Goal: Information Seeking & Learning: Learn about a topic

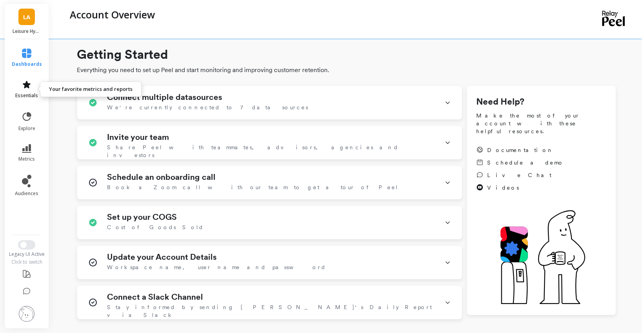
click at [23, 87] on icon at bounding box center [26, 84] width 9 height 9
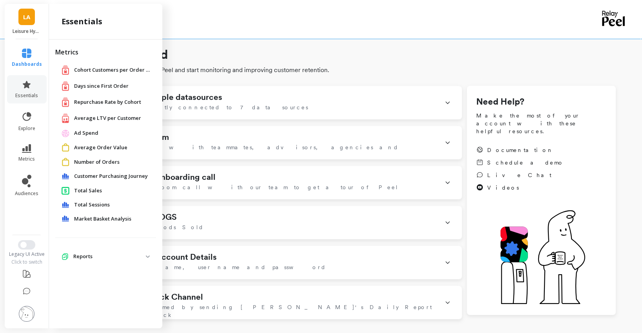
click at [22, 65] on span "dashboards" at bounding box center [27, 64] width 30 height 6
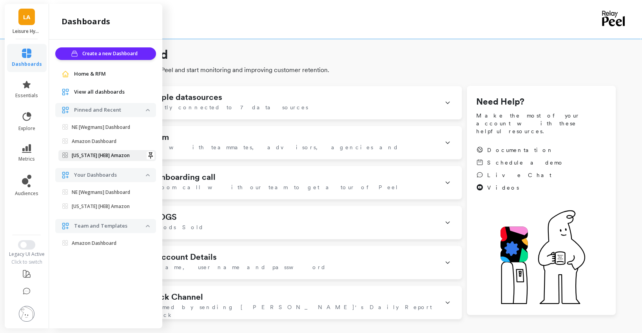
click at [101, 158] on p "[US_STATE] [HEB] Amazon" at bounding box center [101, 155] width 58 height 6
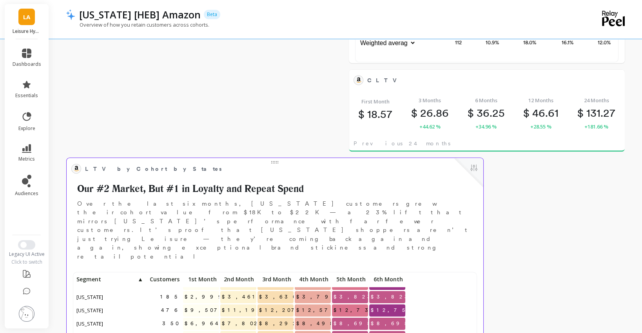
scroll to position [562, 0]
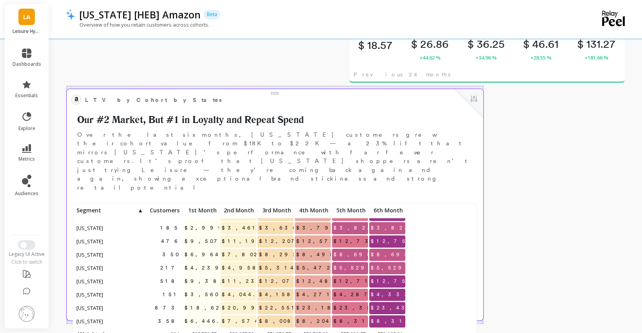
click at [405, 101] on span "LTV by Cohort by States" at bounding box center [269, 99] width 368 height 11
click at [473, 99] on button at bounding box center [473, 99] width 9 height 11
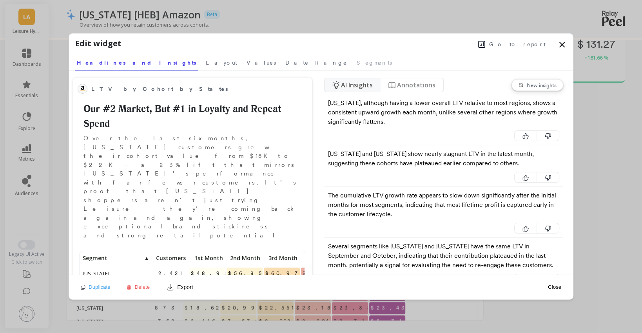
scroll to position [137, 223]
click at [206, 61] on span "Layout" at bounding box center [221, 63] width 31 height 8
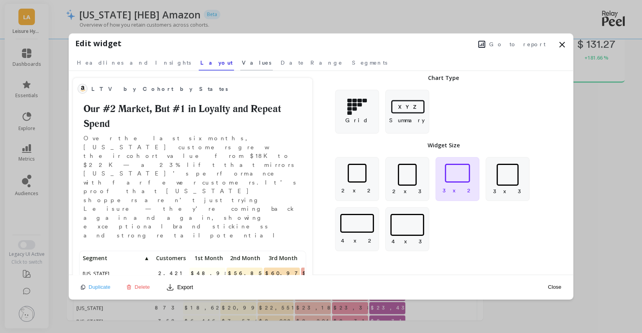
click at [242, 61] on span "Values" at bounding box center [256, 63] width 29 height 8
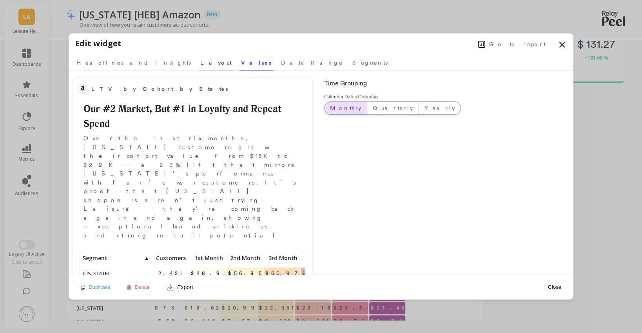
click at [200, 65] on span "Layout" at bounding box center [215, 63] width 31 height 8
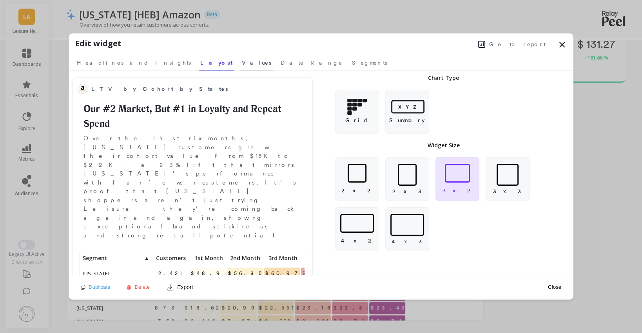
click at [242, 63] on span "Values" at bounding box center [256, 63] width 29 height 8
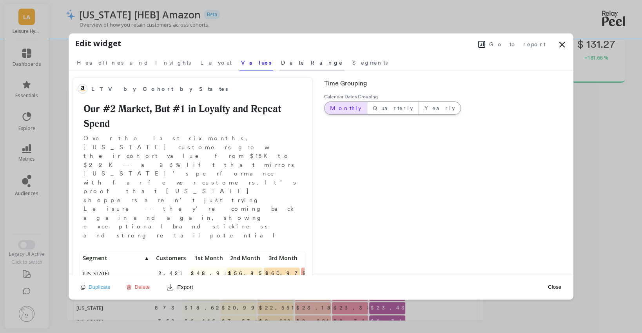
click at [281, 64] on span "Date Range" at bounding box center [312, 63] width 62 height 8
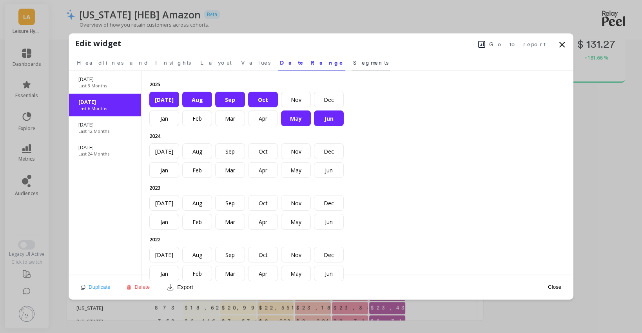
click at [353, 64] on span "Segments" at bounding box center [370, 63] width 35 height 8
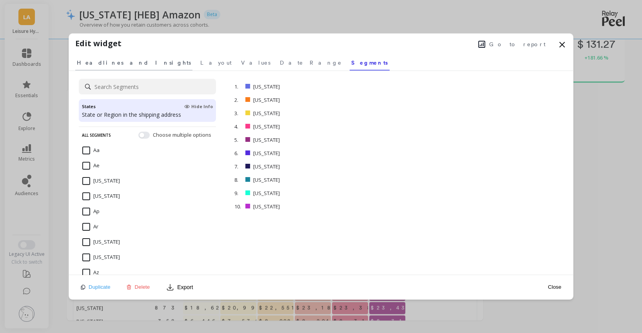
click at [110, 60] on span "Headlines and Insights" at bounding box center [134, 63] width 114 height 8
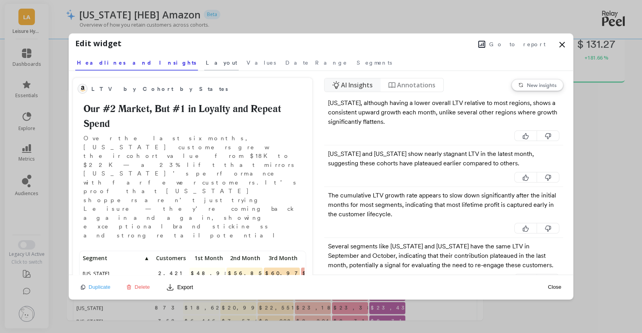
click at [206, 63] on span "Layout" at bounding box center [221, 63] width 31 height 8
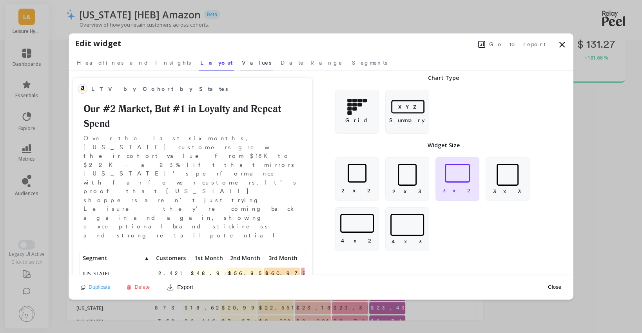
click at [242, 65] on span "Values" at bounding box center [256, 63] width 29 height 8
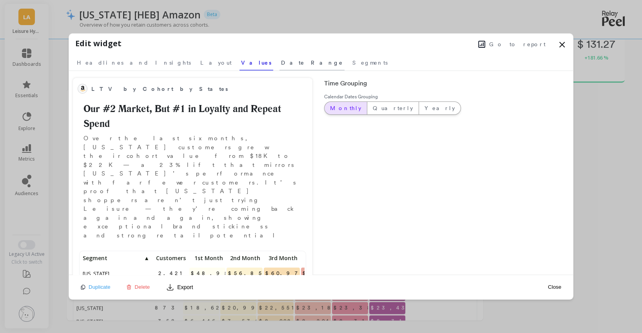
click at [281, 64] on span "Date Range" at bounding box center [312, 63] width 62 height 8
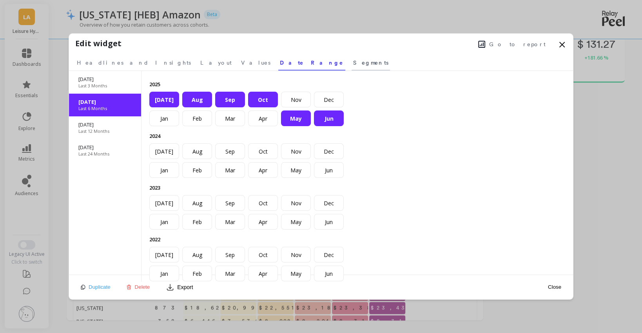
click at [353, 63] on span "Segments" at bounding box center [370, 63] width 35 height 8
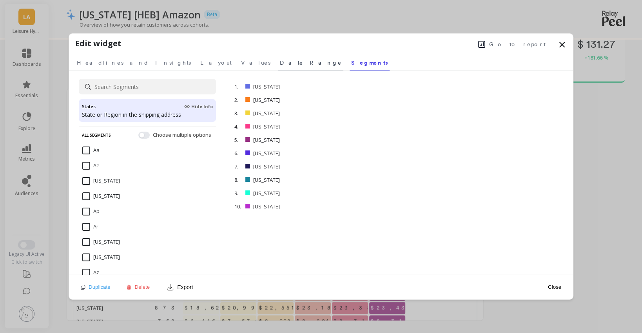
click at [278, 67] on link "Date Range" at bounding box center [310, 62] width 65 height 18
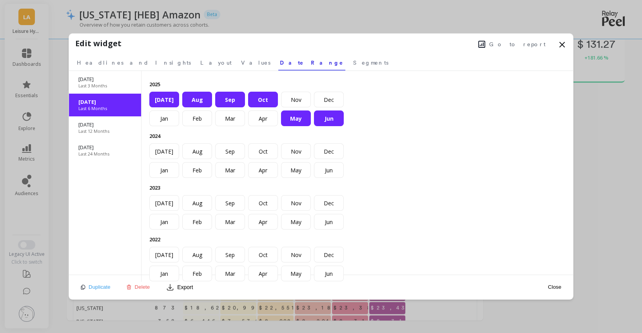
click at [185, 71] on div "2025 Jan Feb Mar Apr May Jun Jul Aug Sep Oct Nov Dec 2024 Jan Feb Mar Apr May J…" at bounding box center [250, 176] width 216 height 211
click at [241, 62] on span "Values" at bounding box center [255, 63] width 29 height 8
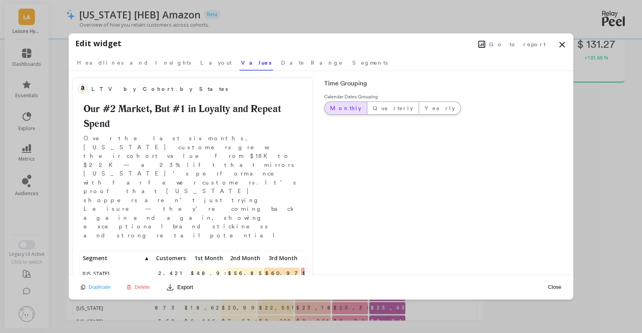
click at [485, 45] on icon at bounding box center [481, 44] width 7 height 7
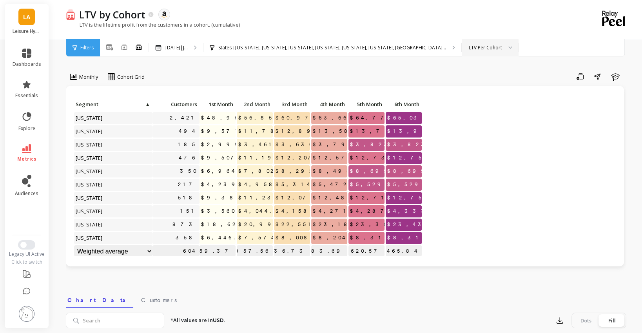
click at [462, 51] on div "LTV Per Cohort" at bounding box center [490, 47] width 57 height 17
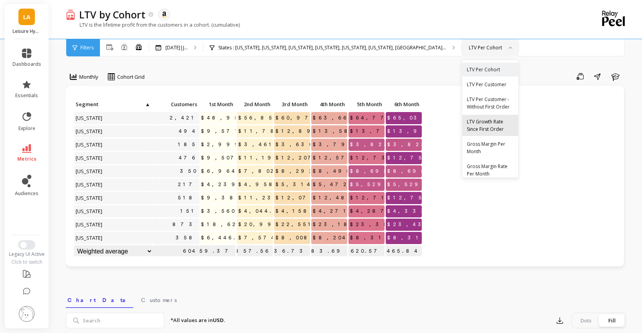
click at [467, 127] on div "LTV Growth Rate Since First Order" at bounding box center [490, 125] width 47 height 15
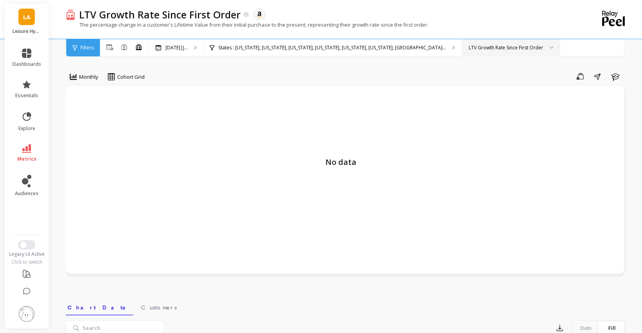
click at [462, 42] on div "LTV Growth Rate Since First Order" at bounding box center [511, 47] width 98 height 17
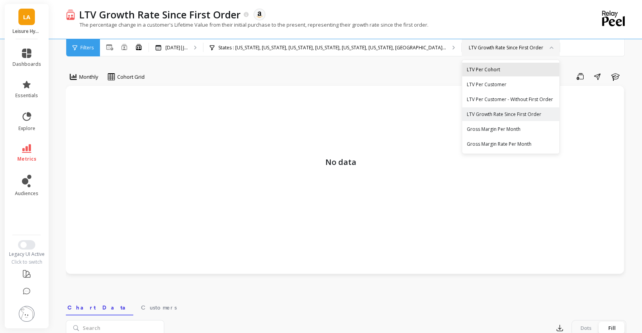
click at [467, 71] on div "LTV Per Cohort" at bounding box center [511, 69] width 88 height 7
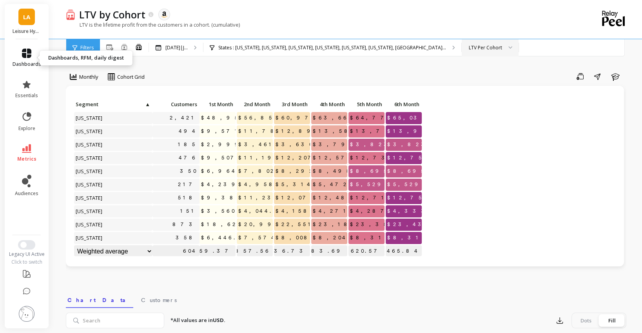
click at [29, 60] on link "dashboards" at bounding box center [27, 58] width 29 height 19
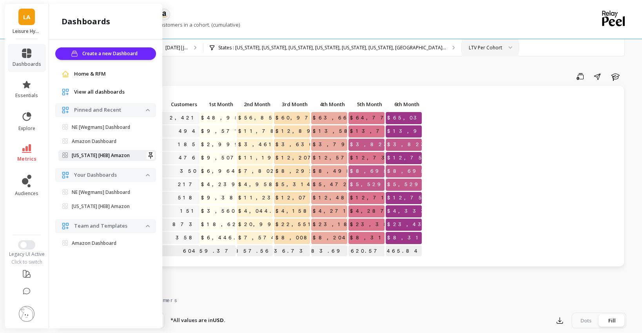
click at [102, 156] on p "[US_STATE] [HEB] Amazon" at bounding box center [101, 155] width 58 height 6
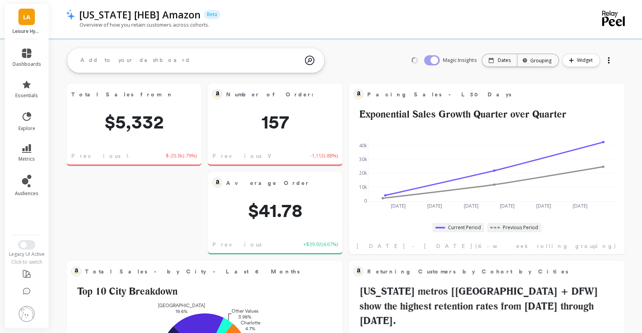
click at [170, 64] on textarea at bounding box center [189, 60] width 231 height 21
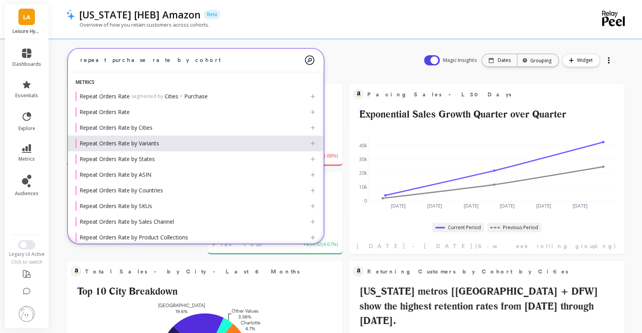
scroll to position [67, 0]
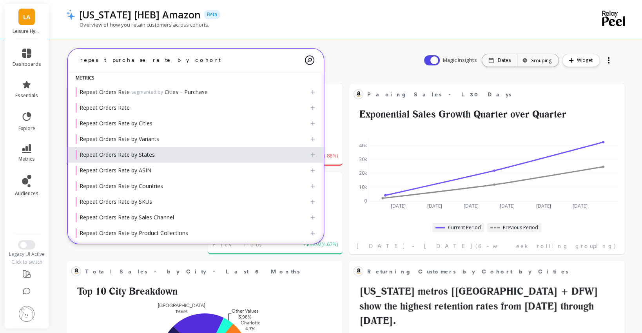
type textarea "repeat purchase rate by cohort"
click at [172, 155] on div "Repeat Orders Rate by States" at bounding box center [193, 154] width 234 height 9
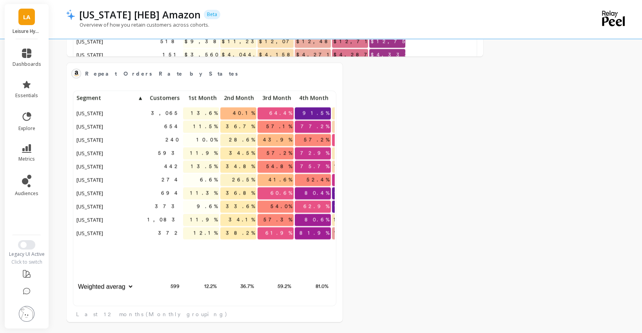
scroll to position [827, 0]
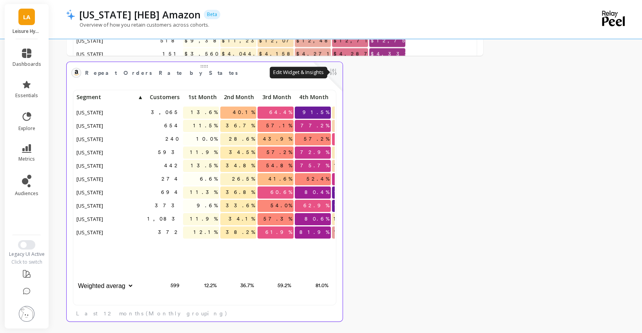
click at [333, 71] on button at bounding box center [333, 72] width 9 height 11
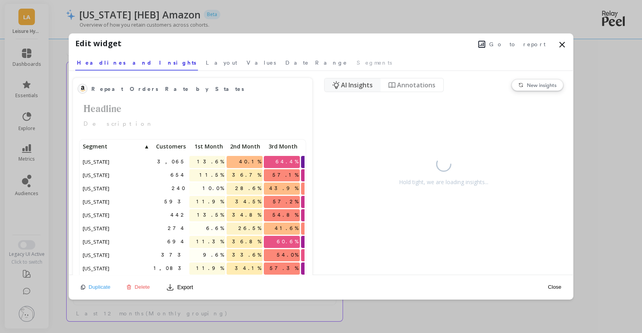
scroll to position [216, 223]
click at [140, 63] on nav "Headlines and Insights Layout Values Date Range Segments" at bounding box center [321, 62] width 492 height 18
click at [206, 62] on span "Layout" at bounding box center [221, 63] width 31 height 8
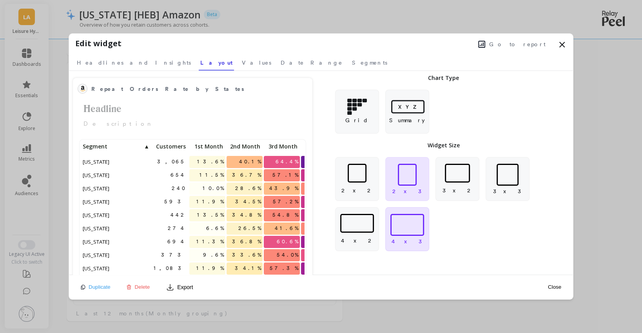
click at [397, 231] on div at bounding box center [407, 225] width 34 height 22
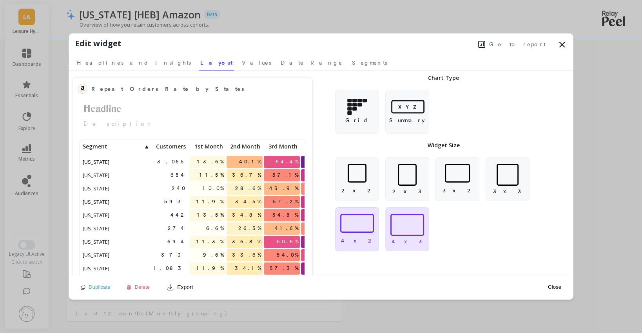
click at [360, 230] on div at bounding box center [357, 223] width 34 height 19
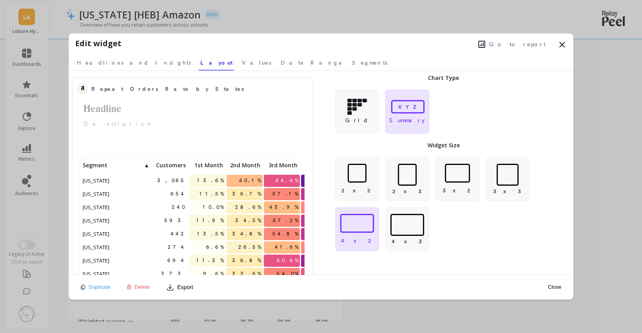
scroll to position [0, 0]
click at [562, 44] on icon at bounding box center [562, 44] width 5 height 5
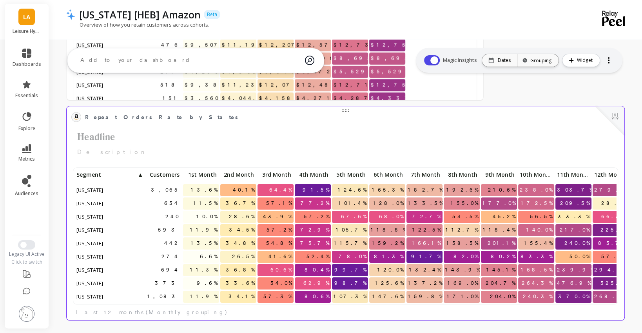
click at [169, 173] on span "Customers" at bounding box center [163, 175] width 32 height 6
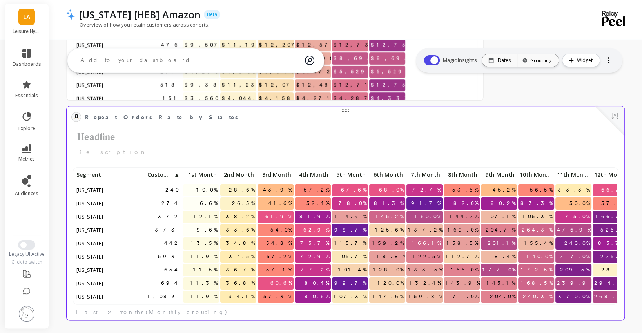
click at [172, 173] on span "Customers" at bounding box center [160, 175] width 26 height 6
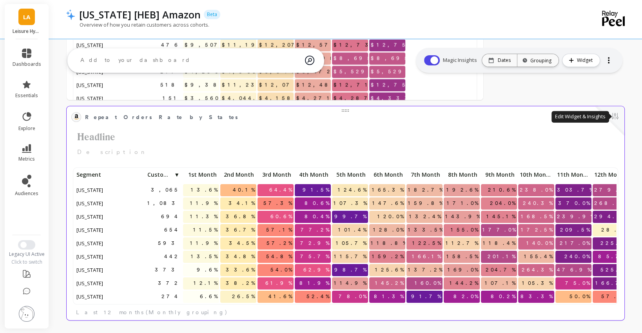
click at [616, 115] on button at bounding box center [614, 116] width 9 height 11
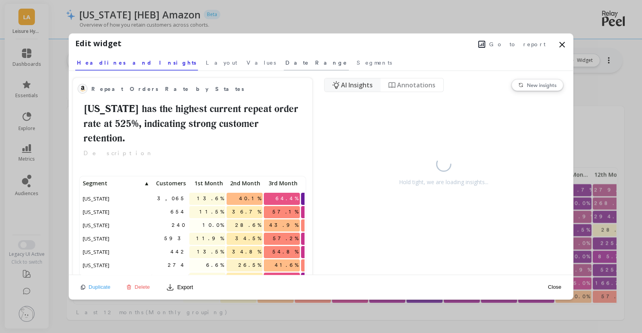
click at [285, 61] on span "Date Range" at bounding box center [316, 63] width 62 height 8
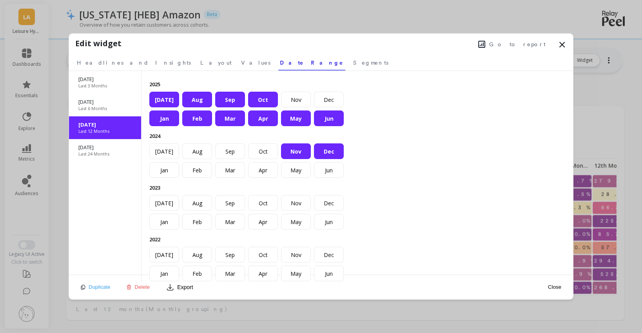
click at [562, 43] on icon at bounding box center [561, 44] width 9 height 9
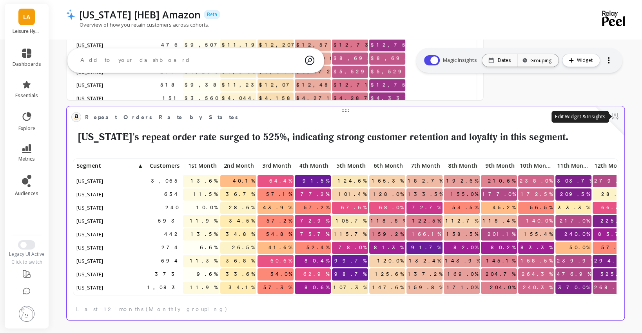
click at [612, 114] on button at bounding box center [614, 116] width 9 height 11
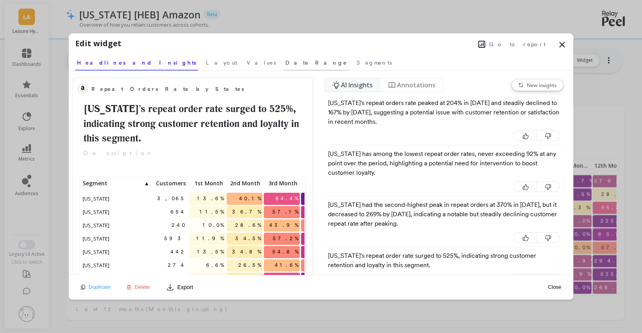
click at [285, 64] on span "Date Range" at bounding box center [316, 63] width 62 height 8
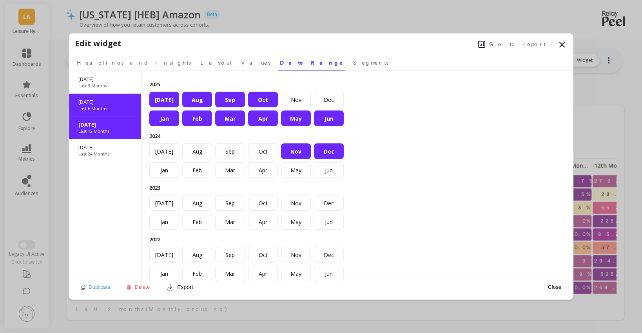
click at [114, 102] on p "[DATE]" at bounding box center [104, 101] width 53 height 7
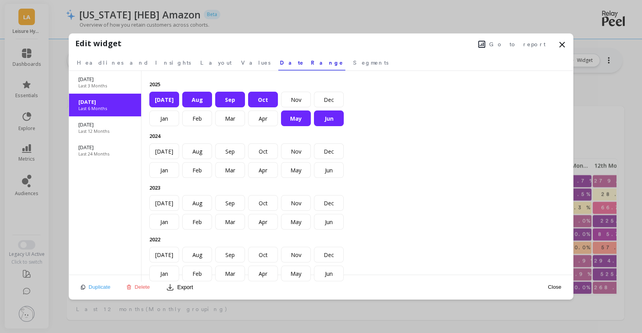
click at [561, 44] on icon at bounding box center [562, 44] width 5 height 5
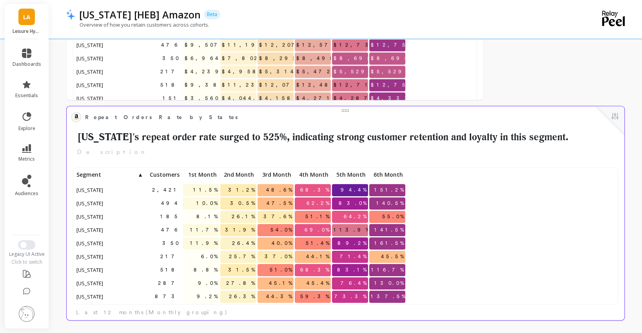
click at [160, 178] on p "Customers" at bounding box center [164, 174] width 36 height 11
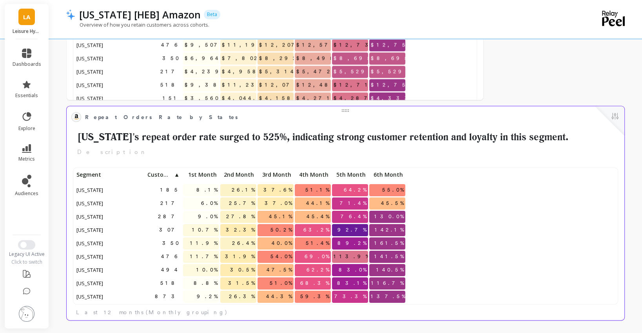
click at [160, 178] on p "Customers ▲" at bounding box center [164, 174] width 36 height 11
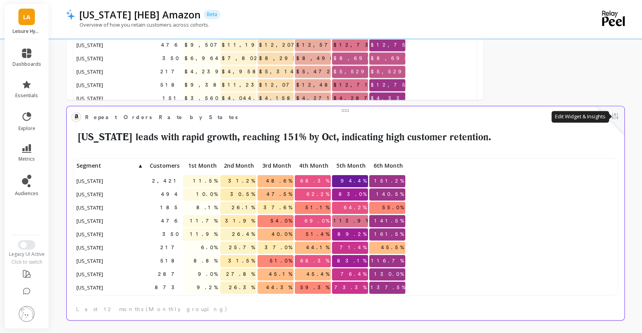
click at [615, 118] on button at bounding box center [614, 116] width 9 height 11
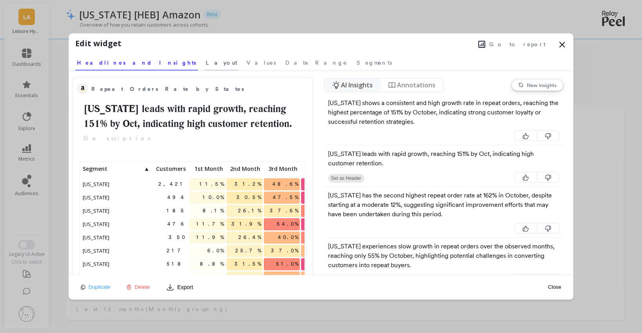
click at [204, 65] on link "Layout" at bounding box center [221, 62] width 34 height 18
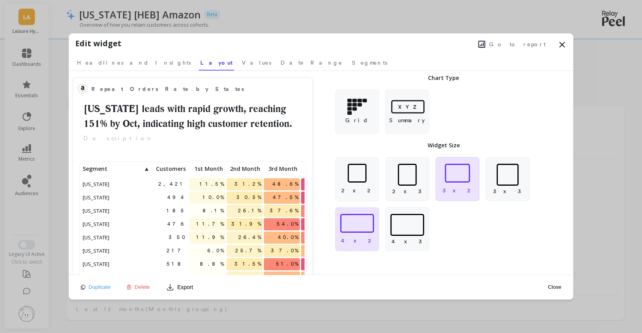
click at [461, 170] on div at bounding box center [457, 173] width 25 height 19
click at [557, 43] on icon at bounding box center [561, 44] width 9 height 9
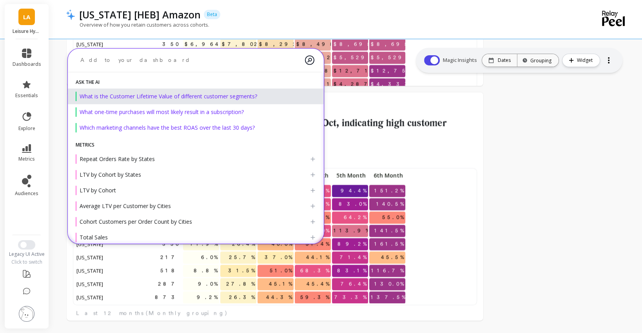
click at [138, 62] on textarea at bounding box center [189, 60] width 231 height 21
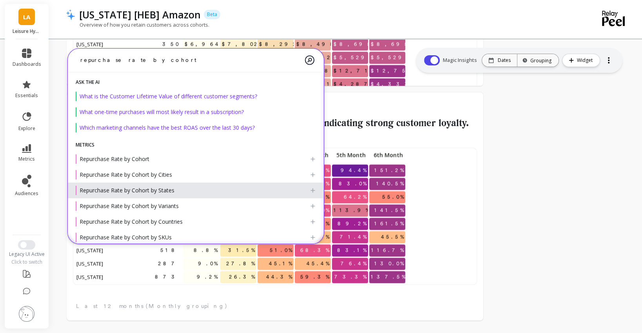
type textarea "repurchase rate by cohort"
click at [158, 194] on span "Repurchase Rate by Cohort by States" at bounding box center [127, 190] width 95 height 7
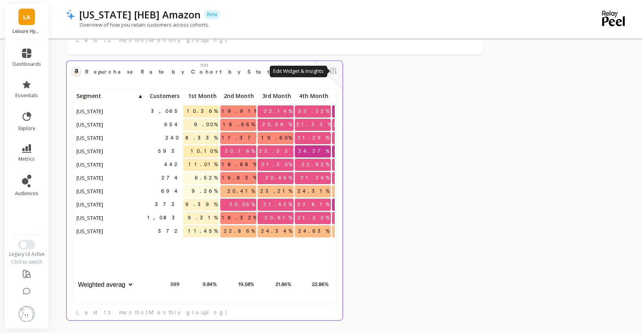
click at [333, 70] on button at bounding box center [333, 71] width 9 height 11
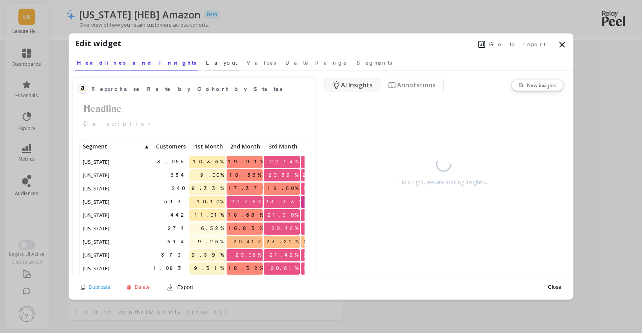
click at [206, 65] on span "Layout" at bounding box center [221, 63] width 31 height 8
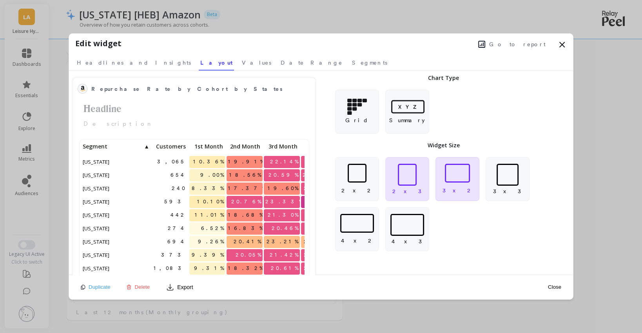
click at [460, 171] on div at bounding box center [457, 173] width 25 height 19
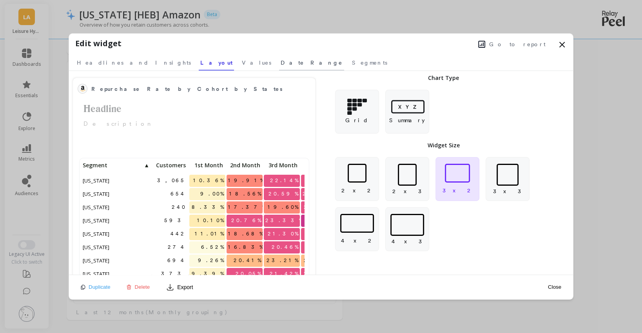
click at [281, 65] on span "Date Range" at bounding box center [312, 63] width 62 height 8
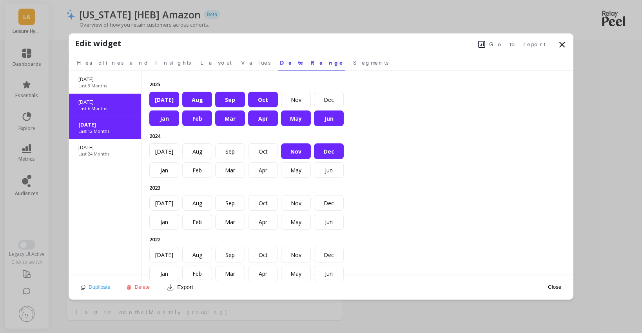
click at [90, 111] on p "Last 6 Months" at bounding box center [92, 108] width 29 height 6
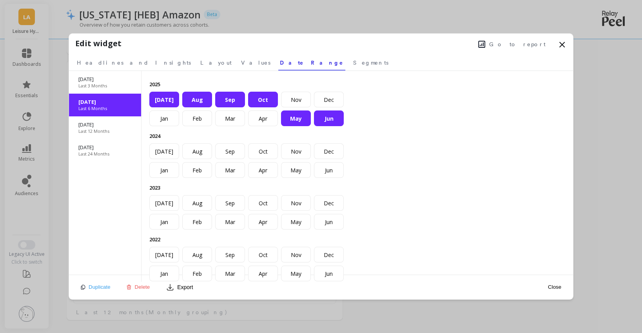
click at [563, 42] on icon at bounding box center [561, 44] width 9 height 9
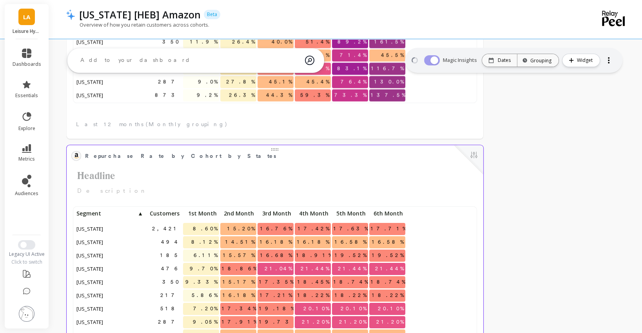
click at [165, 211] on span "Customers" at bounding box center [163, 214] width 32 height 6
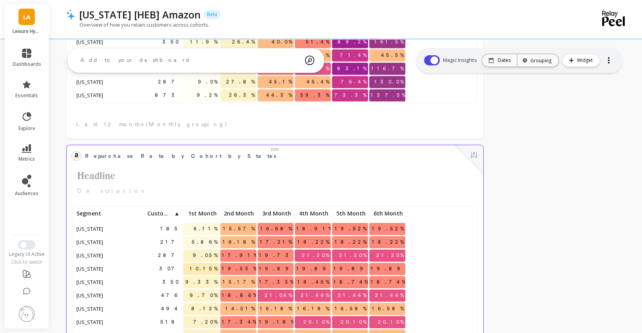
click at [164, 215] on span "Customers" at bounding box center [160, 214] width 26 height 6
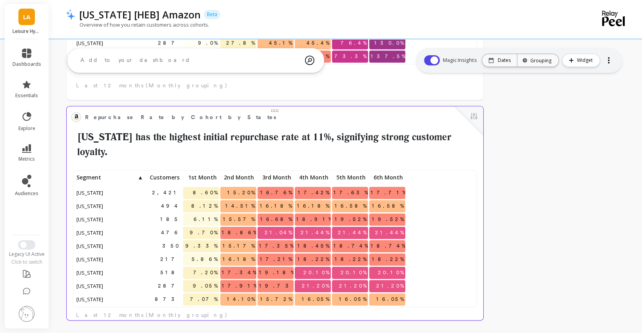
click at [172, 172] on div "Customers" at bounding box center [163, 178] width 37 height 13
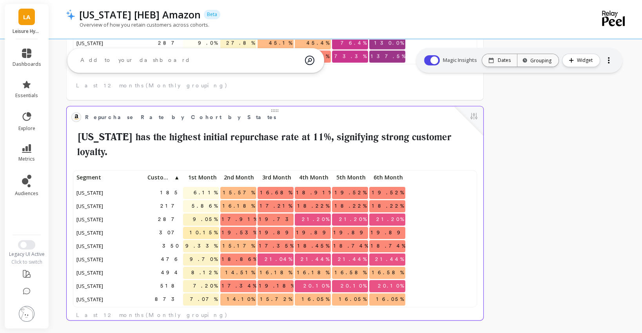
click at [174, 174] on span "▲" at bounding box center [176, 177] width 6 height 6
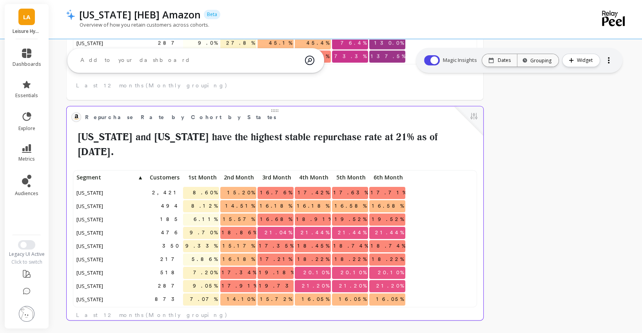
click at [167, 174] on span "Customers" at bounding box center [163, 177] width 32 height 6
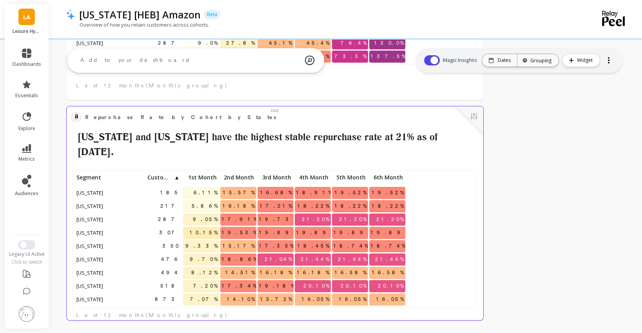
click at [167, 174] on span "Customers" at bounding box center [160, 177] width 26 height 6
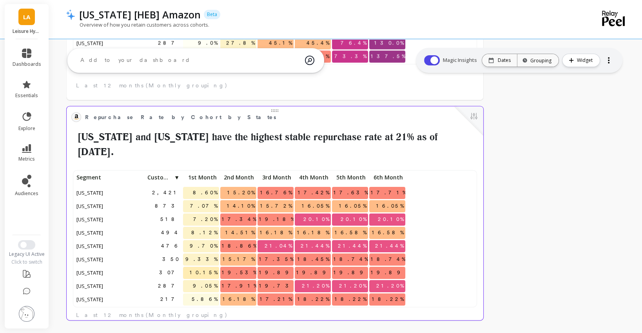
click at [477, 118] on button at bounding box center [473, 116] width 9 height 11
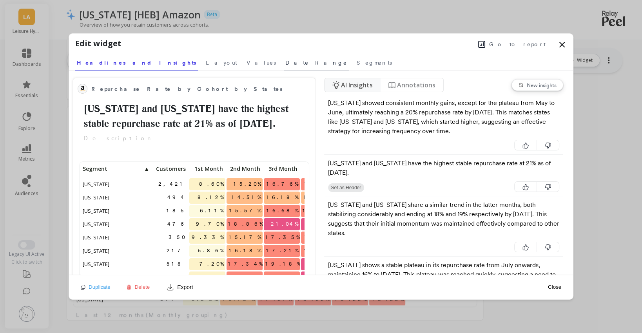
click at [285, 62] on span "Date Range" at bounding box center [316, 63] width 62 height 8
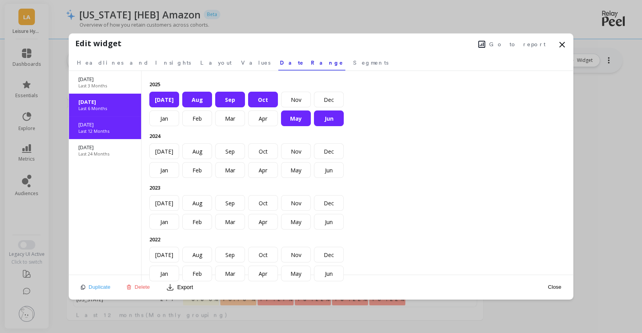
click at [91, 123] on p "Nov 2024" at bounding box center [104, 124] width 53 height 7
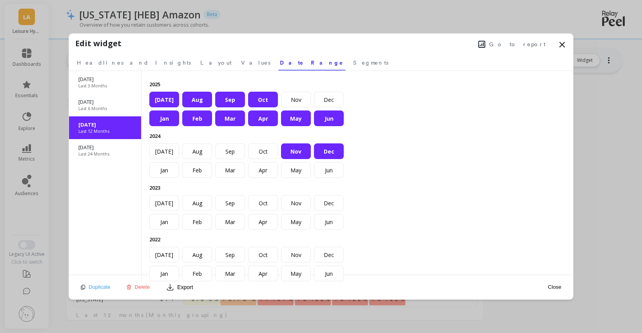
click at [562, 44] on icon at bounding box center [562, 44] width 5 height 5
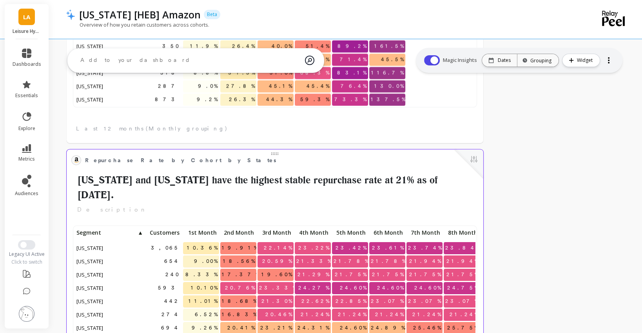
click at [471, 162] on button at bounding box center [473, 159] width 9 height 11
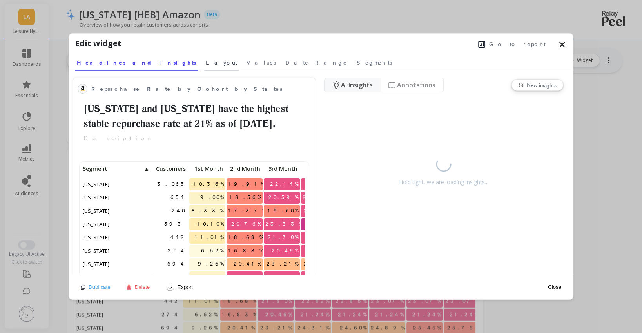
click at [206, 60] on span "Layout" at bounding box center [221, 63] width 31 height 8
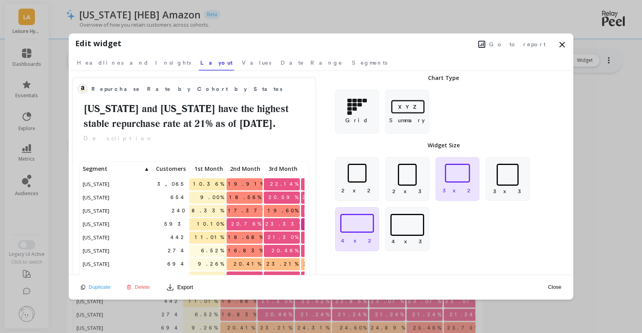
click at [359, 225] on div at bounding box center [357, 223] width 34 height 19
click at [562, 46] on icon at bounding box center [561, 44] width 9 height 9
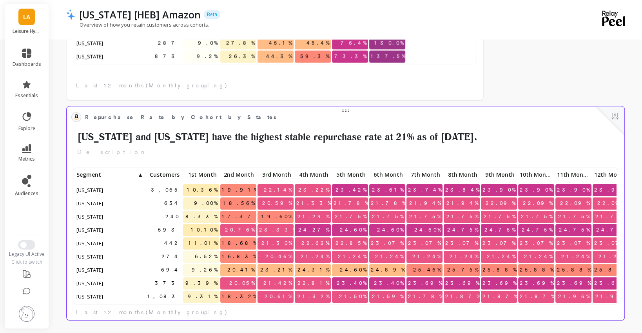
click at [171, 173] on span "Customers" at bounding box center [163, 175] width 32 height 6
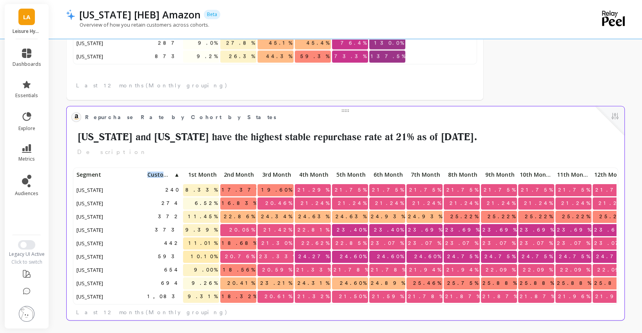
click at [171, 173] on span "Customers" at bounding box center [160, 175] width 26 height 6
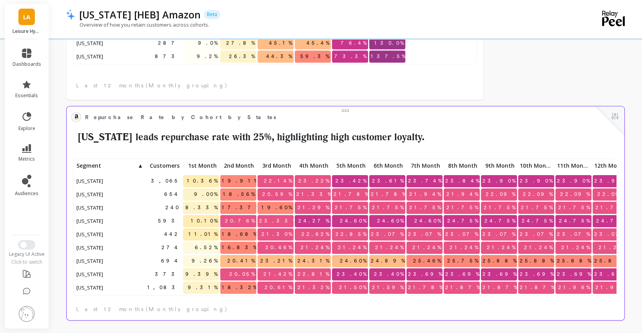
click at [174, 169] on p "Customers" at bounding box center [164, 165] width 36 height 11
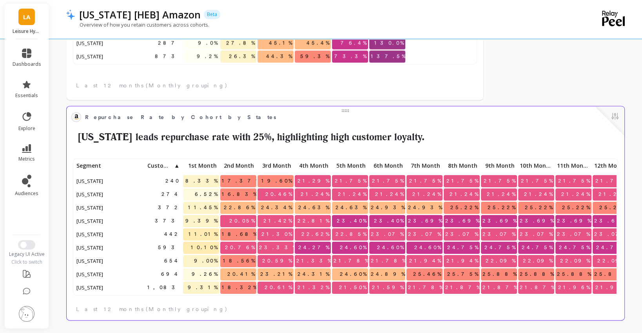
click at [174, 168] on span "▲" at bounding box center [176, 166] width 6 height 6
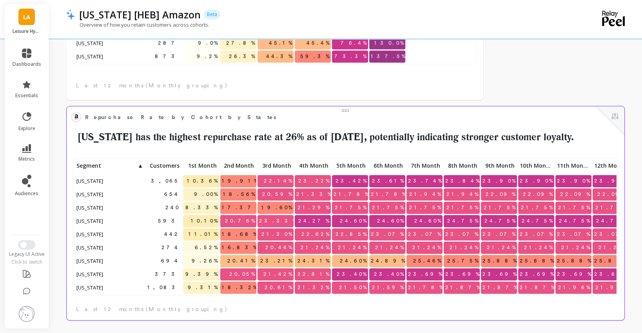
click at [174, 166] on span "Customers" at bounding box center [163, 166] width 32 height 6
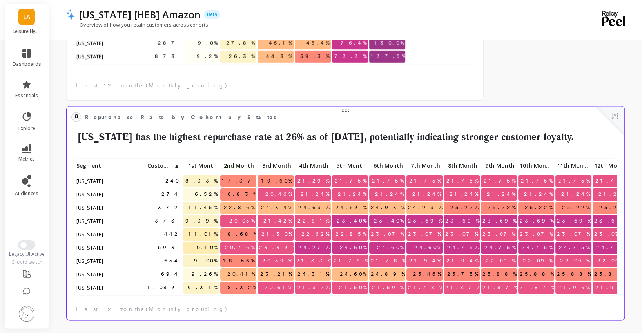
click at [174, 166] on span "▲" at bounding box center [176, 166] width 6 height 6
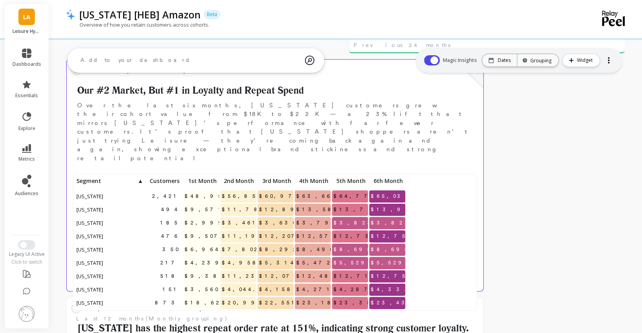
click at [169, 178] on span "Customers" at bounding box center [163, 181] width 32 height 6
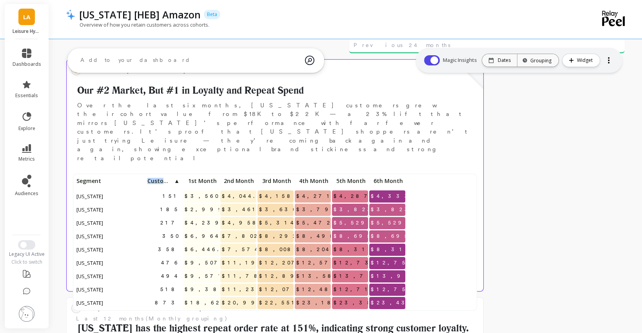
click at [169, 178] on span "Customers" at bounding box center [160, 181] width 26 height 6
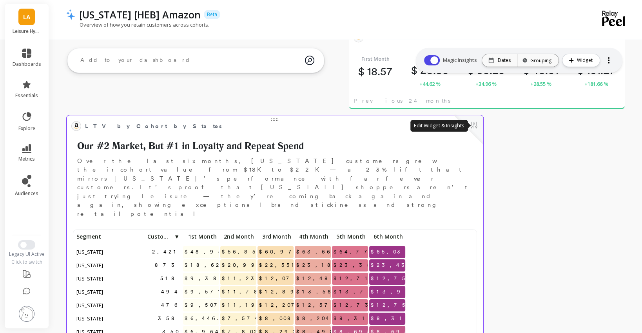
click at [476, 129] on button at bounding box center [473, 125] width 9 height 11
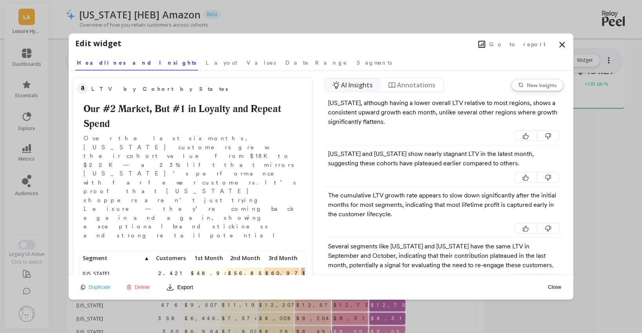
click at [485, 45] on icon at bounding box center [481, 44] width 7 height 7
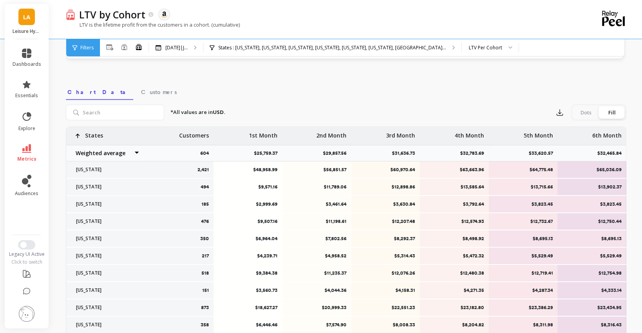
scroll to position [209, 0]
click at [141, 94] on span "Customers" at bounding box center [159, 91] width 36 height 8
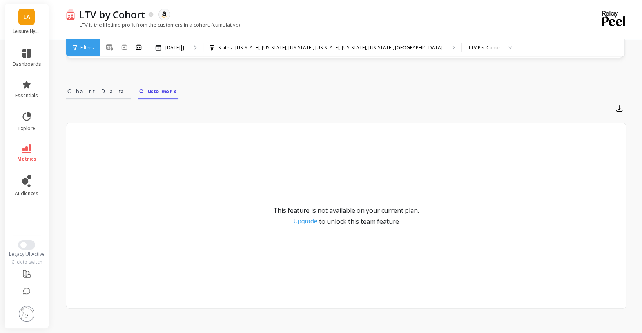
click at [68, 94] on span "Chart Data" at bounding box center [98, 91] width 62 height 8
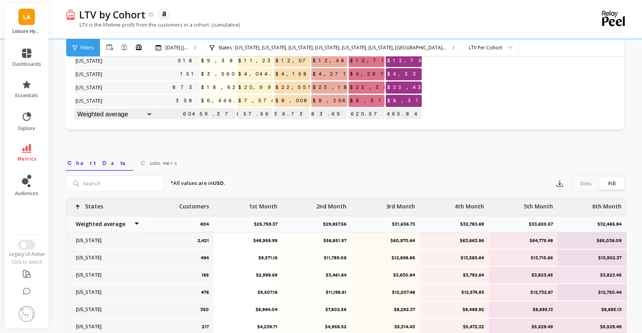
scroll to position [0, 0]
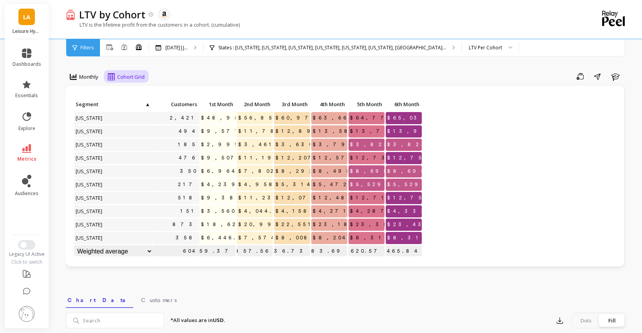
click at [108, 71] on div "Cohort Grid" at bounding box center [126, 76] width 42 height 13
click at [135, 114] on div "Cohort Line" at bounding box center [133, 110] width 54 height 14
click at [28, 58] on icon at bounding box center [26, 53] width 9 height 9
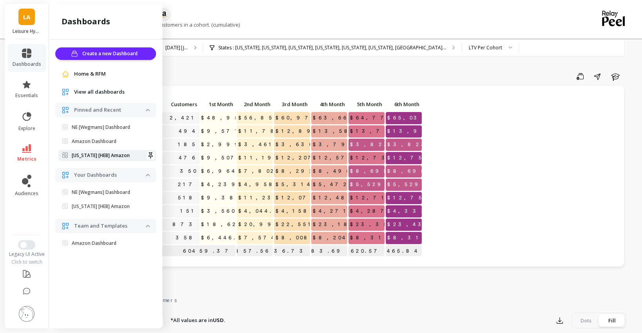
click at [120, 152] on span "[US_STATE] [HEB] Amazon" at bounding box center [103, 155] width 83 height 6
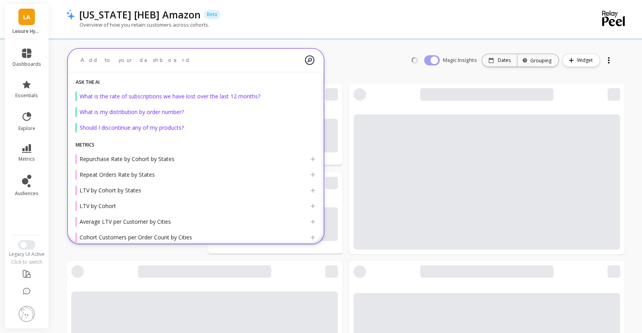
click at [142, 57] on textarea at bounding box center [189, 60] width 231 height 21
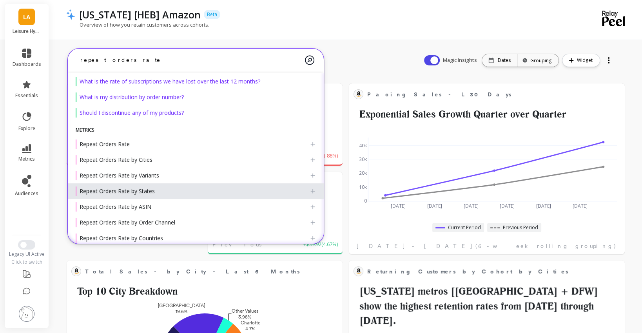
scroll to position [18, 0]
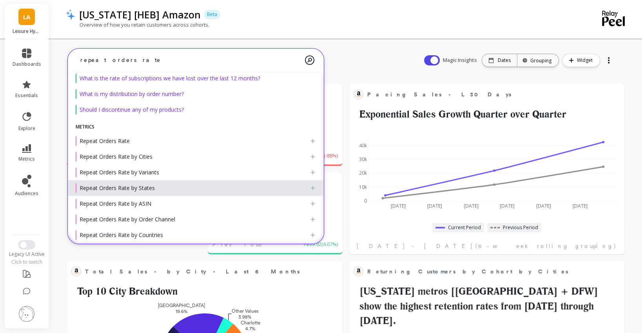
type textarea "repeat orders rate"
click at [156, 186] on div "Repeat Orders Rate by States" at bounding box center [193, 187] width 234 height 9
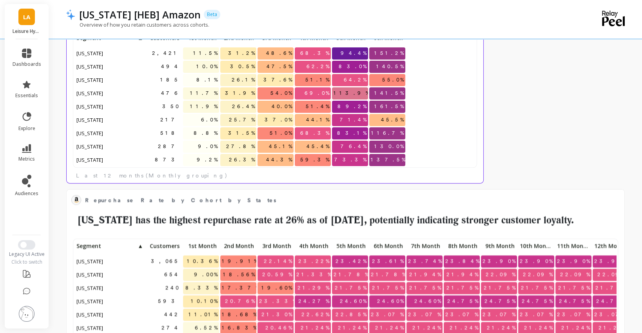
scroll to position [216, 260]
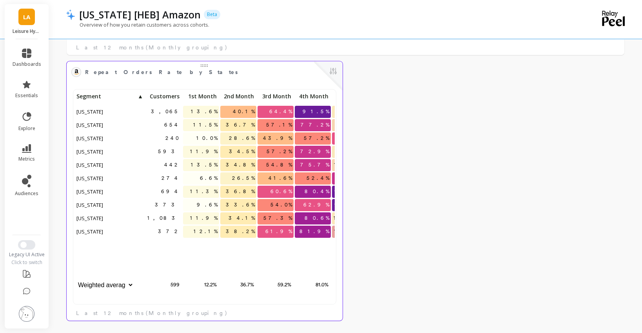
click at [339, 72] on div at bounding box center [328, 75] width 29 height 29
click at [332, 72] on button at bounding box center [333, 71] width 9 height 11
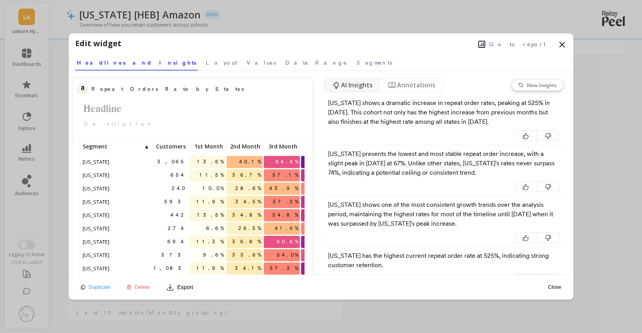
click at [130, 278] on div "Duplicate Delete Export" at bounding box center [137, 287] width 118 height 18
click at [132, 282] on div "Duplicate Delete Export" at bounding box center [137, 287] width 118 height 13
click at [128, 289] on icon at bounding box center [128, 287] width 5 height 5
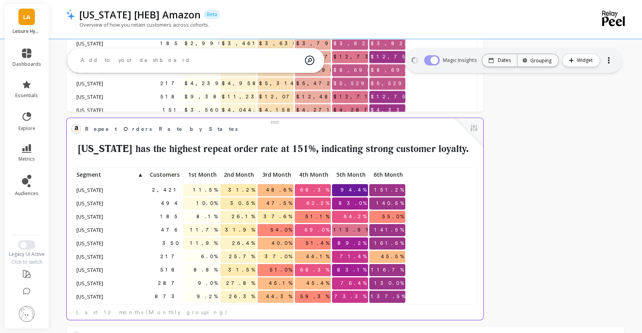
click at [479, 126] on div at bounding box center [468, 132] width 29 height 29
click at [474, 129] on button at bounding box center [473, 128] width 9 height 11
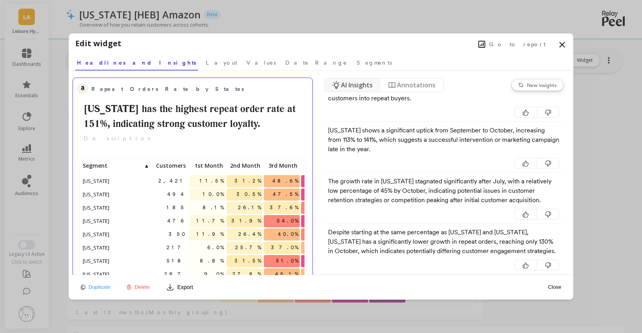
click at [166, 160] on p "Customers" at bounding box center [170, 165] width 36 height 11
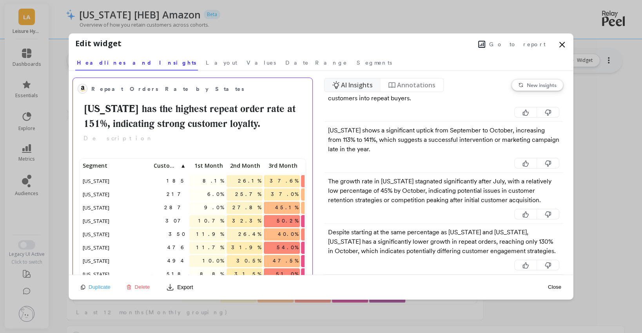
click at [169, 163] on span "Customers" at bounding box center [167, 166] width 26 height 6
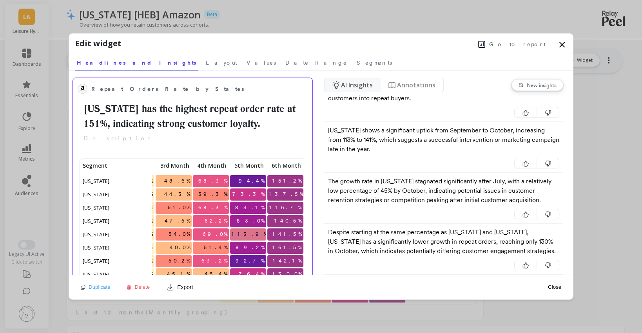
click at [563, 42] on icon at bounding box center [561, 44] width 9 height 9
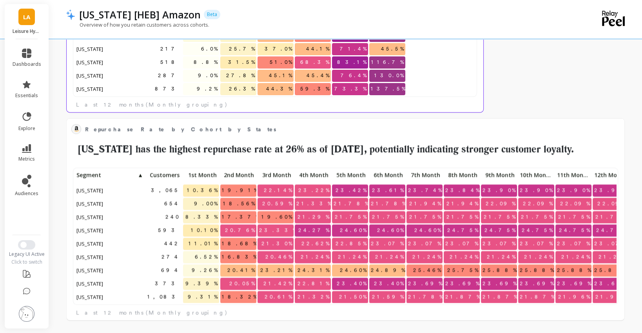
scroll to position [24, 0]
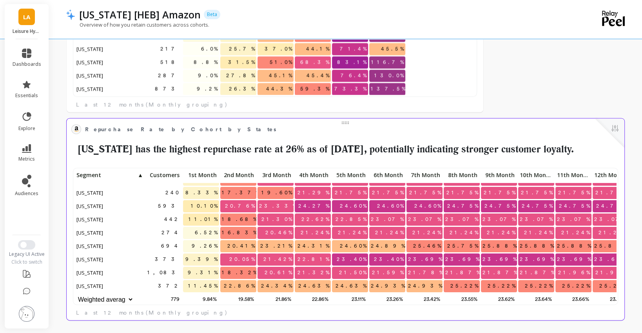
click at [163, 176] on span "Customers" at bounding box center [163, 175] width 32 height 6
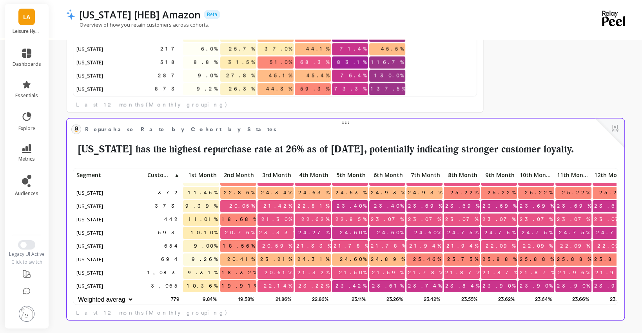
click at [163, 172] on span "Customers" at bounding box center [160, 175] width 26 height 6
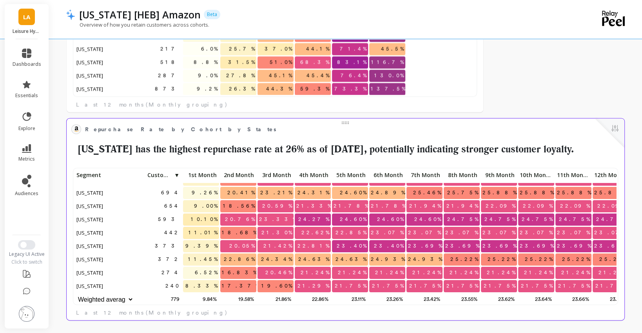
click at [165, 175] on span "Customers" at bounding box center [160, 175] width 26 height 6
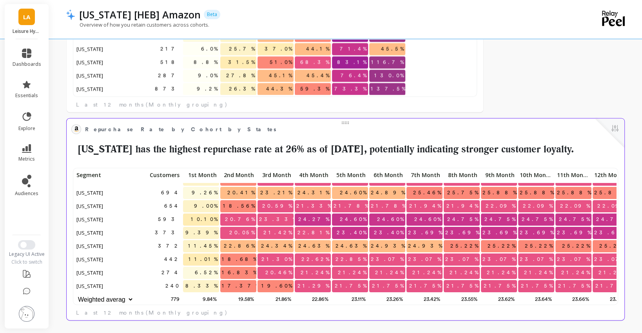
click at [165, 175] on span "Customers" at bounding box center [163, 175] width 32 height 6
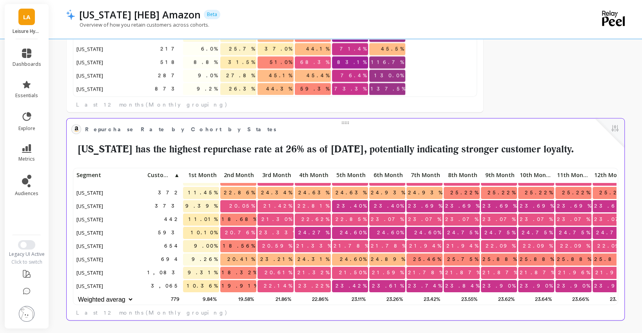
click at [165, 175] on span "Customers" at bounding box center [160, 175] width 26 height 6
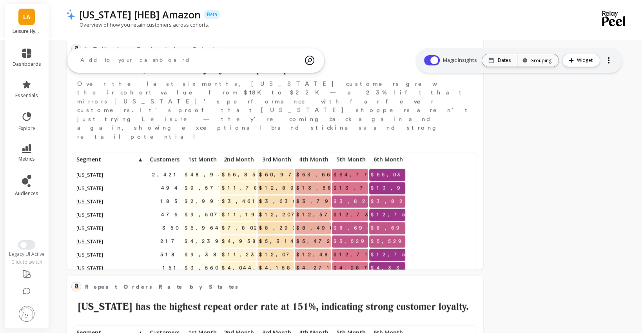
scroll to position [599, 0]
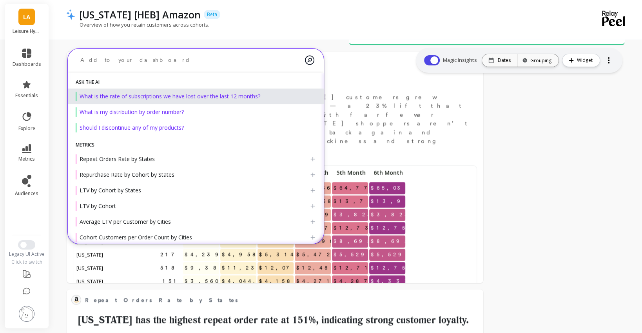
click at [146, 59] on textarea at bounding box center [189, 60] width 231 height 21
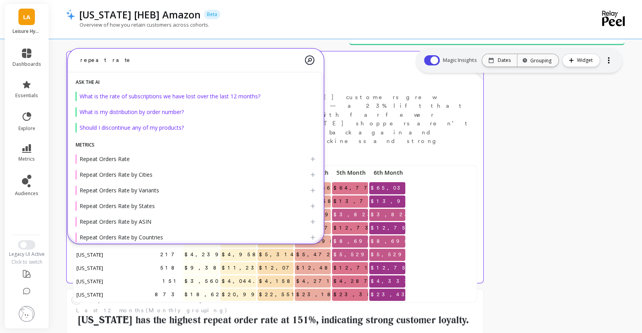
click at [481, 200] on div "2,421 $48,958.99 $56,851.57 $60,970.64 $63,663.96 $64,775.48 $65,036.09 494 $9,…" at bounding box center [275, 238] width 417 height 159
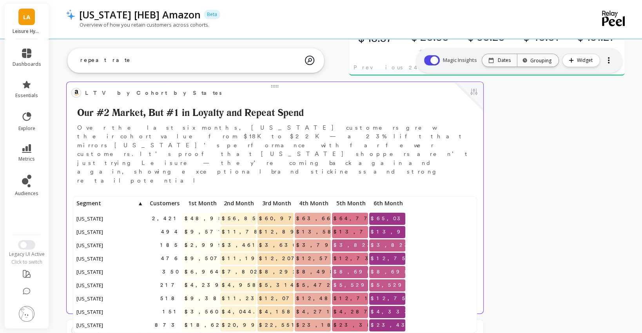
scroll to position [567, 0]
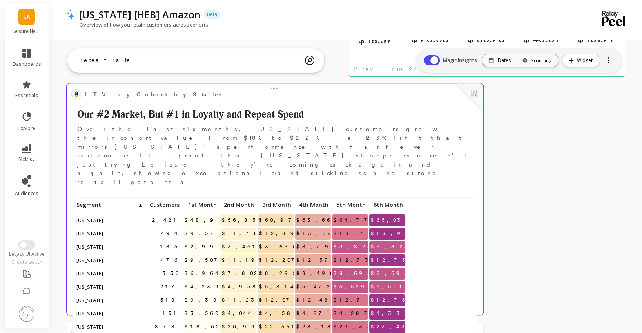
click at [170, 202] on span "Customers" at bounding box center [163, 205] width 32 height 6
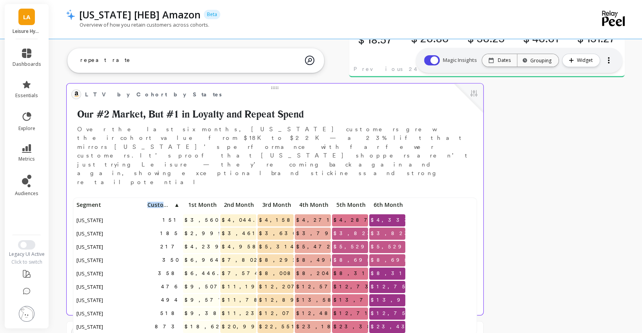
click at [170, 202] on span "Customers" at bounding box center [160, 205] width 26 height 6
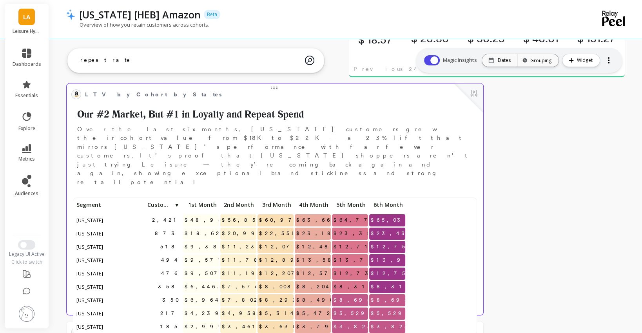
click at [96, 64] on textarea "repeat rate" at bounding box center [189, 60] width 231 height 21
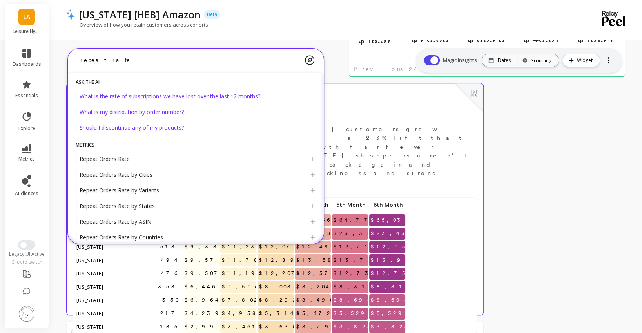
click at [96, 64] on textarea "repeat rate" at bounding box center [189, 60] width 231 height 21
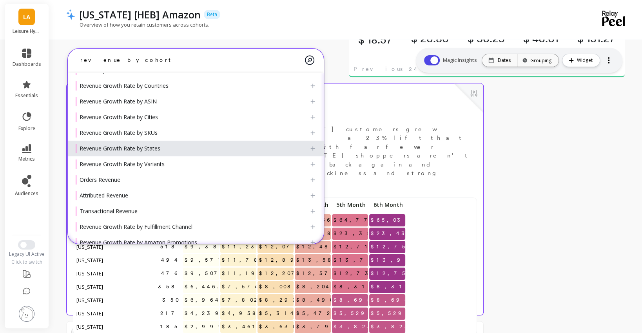
scroll to position [149, 0]
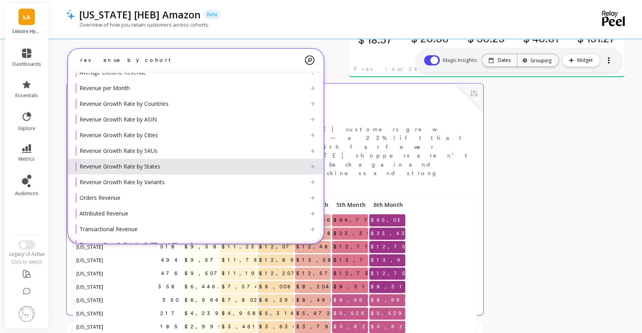
type textarea "revenue by cohort"
click at [148, 170] on div "Revenue Growth Rate by States" at bounding box center [120, 167] width 81 height 8
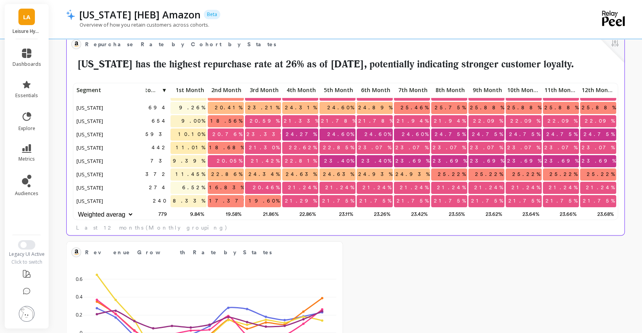
scroll to position [1155, 0]
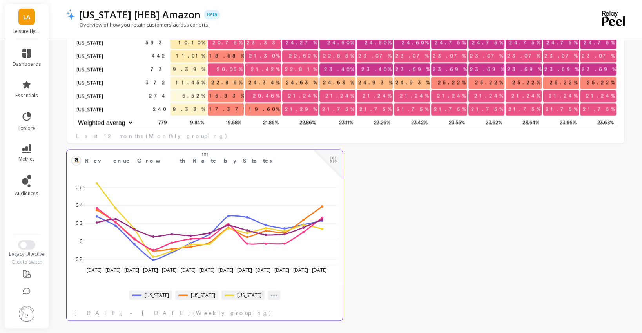
click at [332, 156] on button at bounding box center [333, 160] width 9 height 11
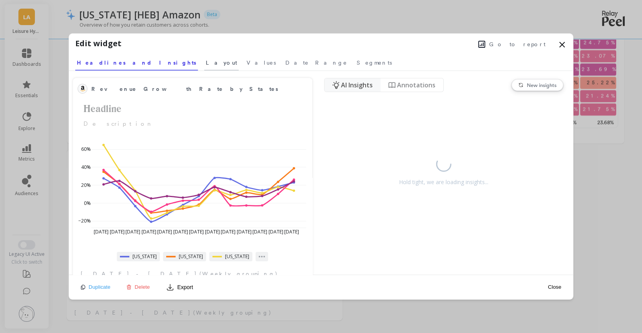
click at [206, 60] on span "Layout" at bounding box center [221, 63] width 31 height 8
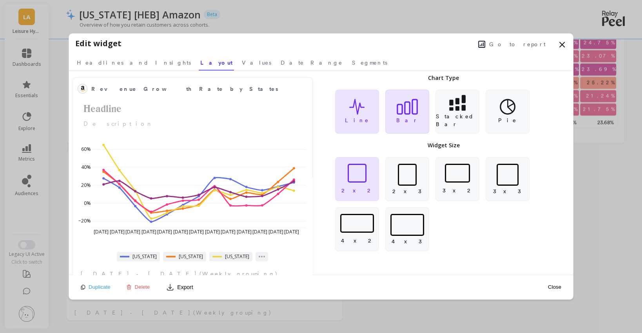
click at [421, 125] on div "Bar" at bounding box center [407, 112] width 44 height 44
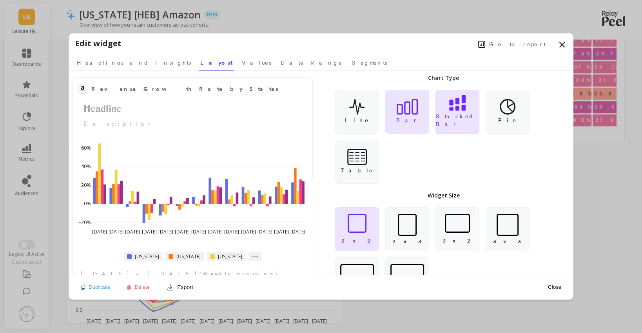
scroll to position [137, 542]
click at [463, 118] on p "Stacked Bar" at bounding box center [457, 121] width 43 height 16
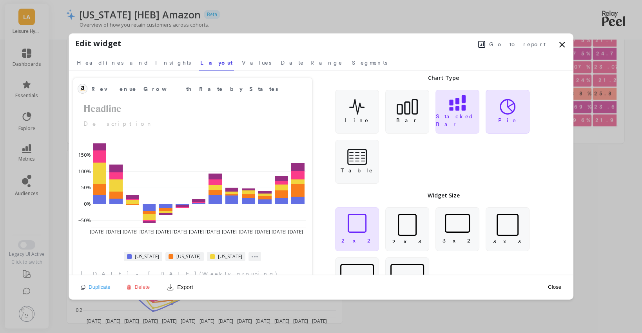
click at [505, 117] on p "Pie" at bounding box center [507, 120] width 18 height 8
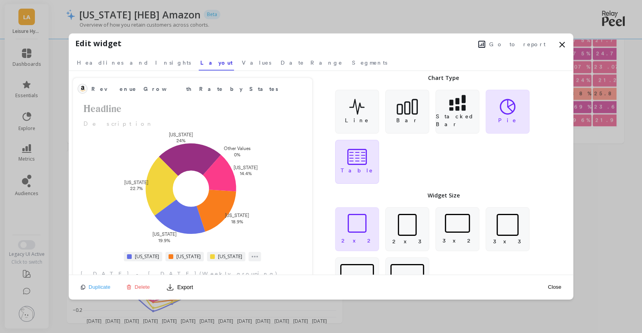
click at [365, 160] on icon at bounding box center [357, 157] width 20 height 16
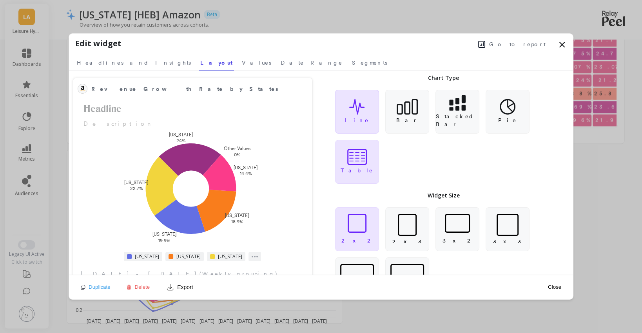
click at [354, 123] on p "Line" at bounding box center [357, 120] width 24 height 8
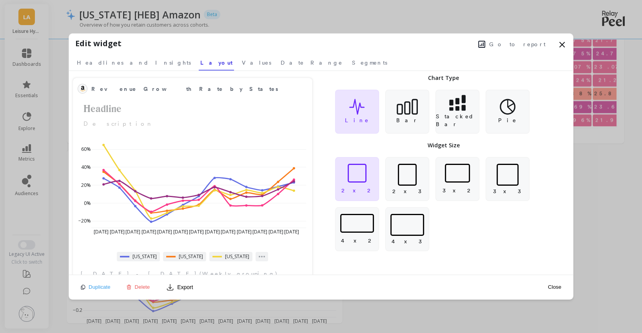
click at [551, 40] on div "Go to report" at bounding box center [344, 44] width 445 height 12
click at [413, 111] on icon at bounding box center [407, 107] width 21 height 16
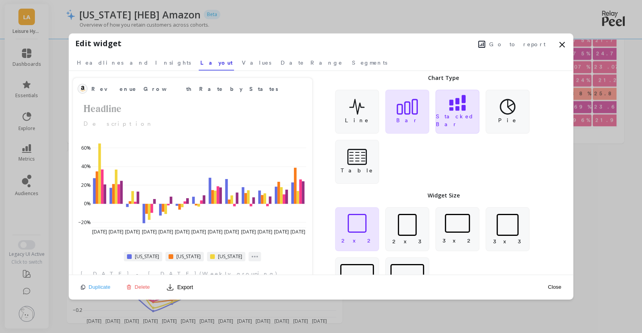
click at [463, 123] on p "Stacked Bar" at bounding box center [457, 121] width 43 height 16
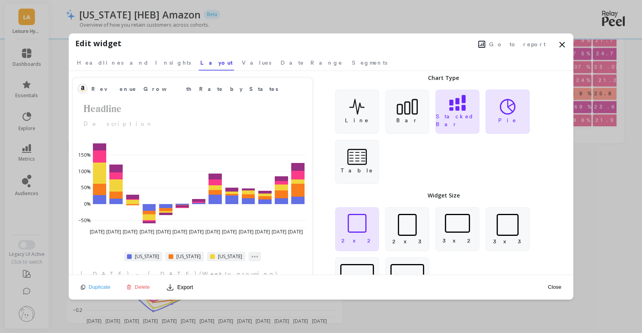
click at [501, 118] on div "Pie" at bounding box center [508, 112] width 44 height 44
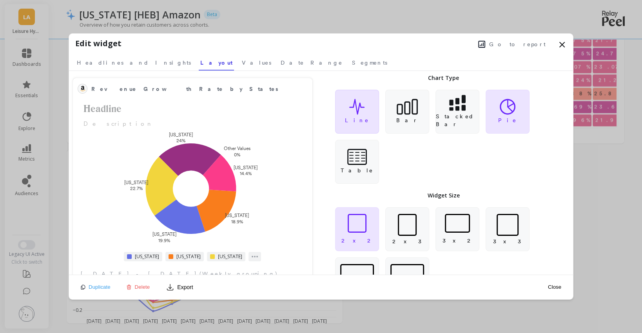
click at [360, 110] on icon at bounding box center [357, 107] width 16 height 16
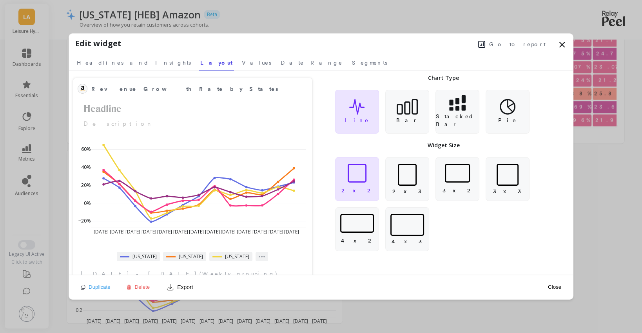
click at [563, 45] on icon at bounding box center [562, 44] width 5 height 5
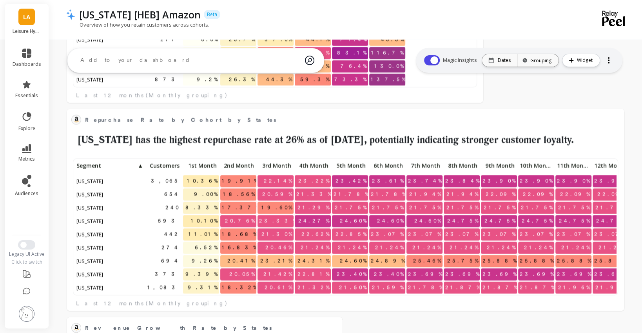
scroll to position [974, 0]
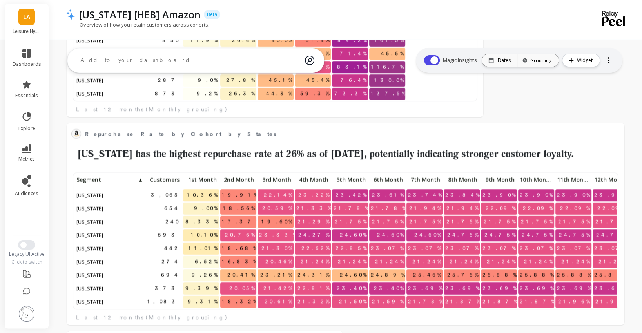
click at [134, 60] on textarea at bounding box center [189, 60] width 231 height 21
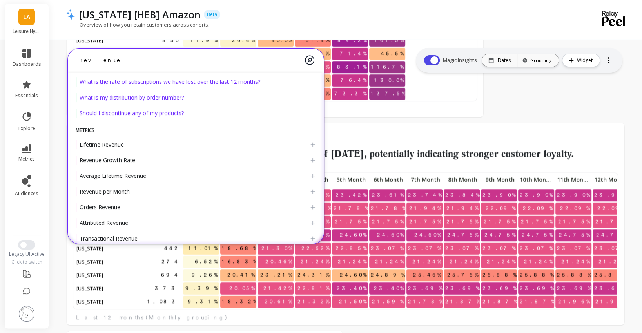
scroll to position [0, 0]
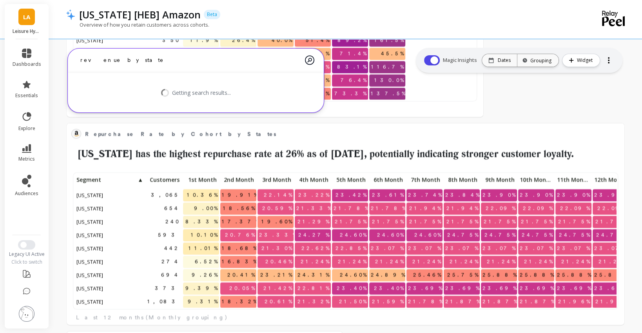
type textarea "revenue by state"
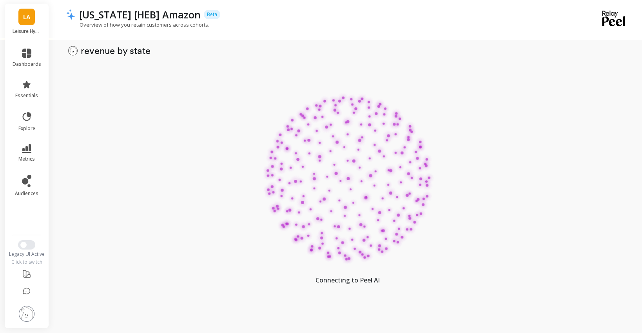
scroll to position [1477, 0]
click at [322, 223] on div at bounding box center [347, 177] width 157 height 157
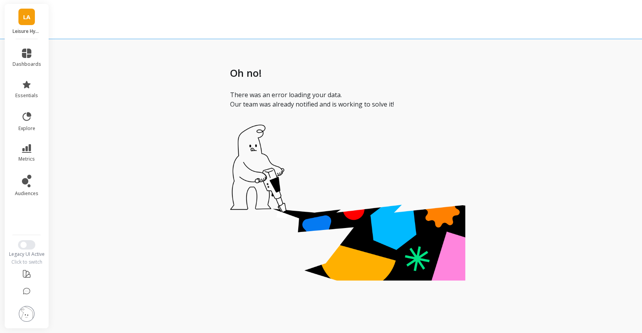
scroll to position [8, 0]
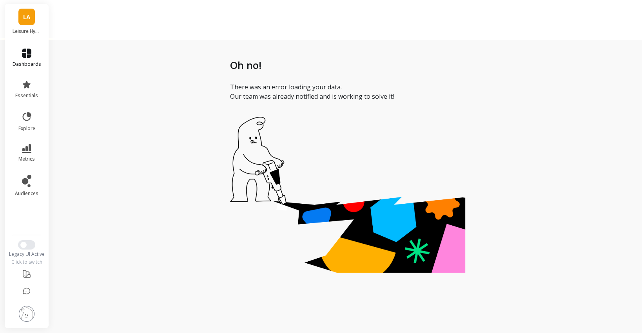
click at [31, 53] on icon at bounding box center [26, 53] width 9 height 9
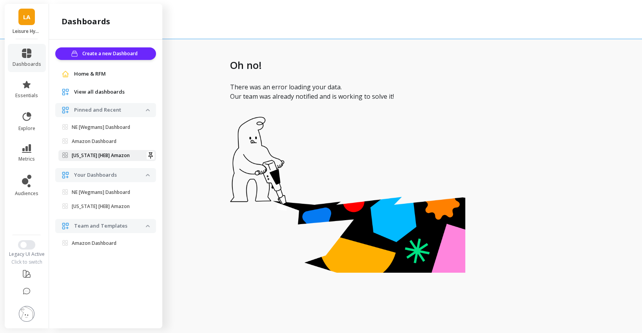
click at [109, 156] on p "[US_STATE] [HEB] Amazon" at bounding box center [101, 155] width 58 height 6
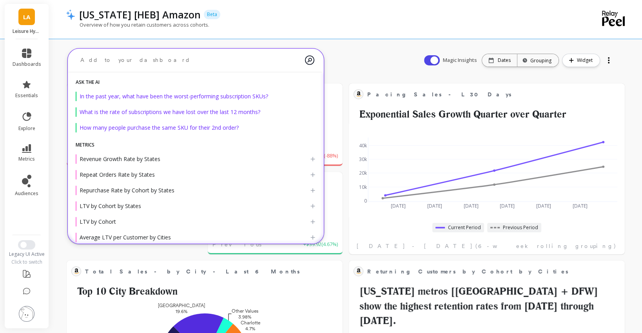
click at [136, 67] on textarea at bounding box center [189, 60] width 231 height 21
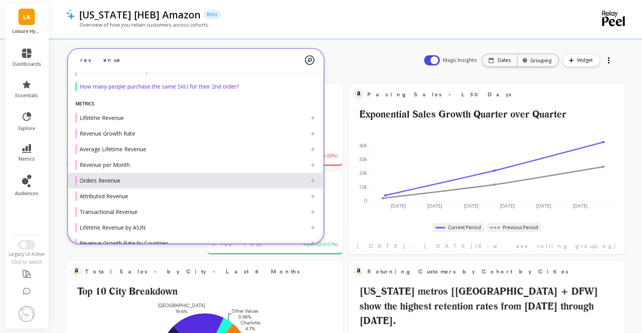
scroll to position [43, 0]
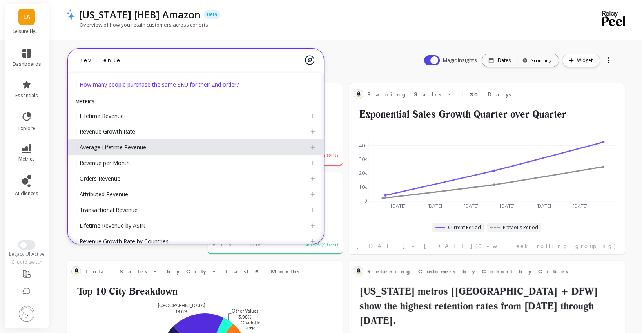
type textarea "revenue"
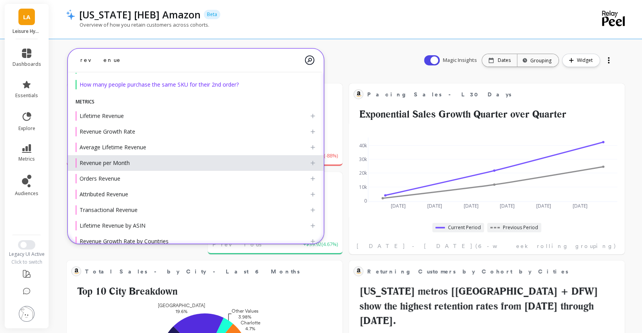
drag, startPoint x: 119, startPoint y: 154, endPoint x: 119, endPoint y: 162, distance: 7.1
click at [119, 162] on div "metrics Lifetime Revenue Revenue Growth Rate Average Lifetime Revenue Revenue p…" at bounding box center [196, 263] width 256 height 329
click at [125, 162] on span "Revenue per Month" at bounding box center [105, 162] width 50 height 7
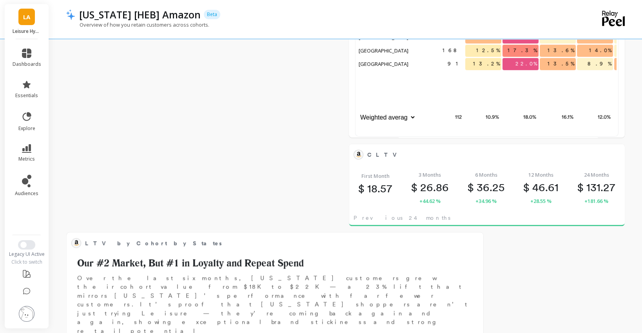
scroll to position [0, 0]
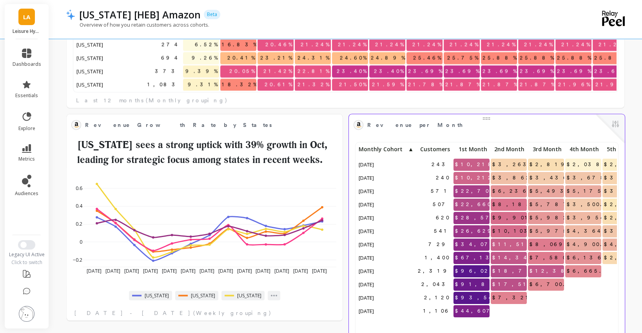
click at [618, 124] on button at bounding box center [615, 124] width 9 height 11
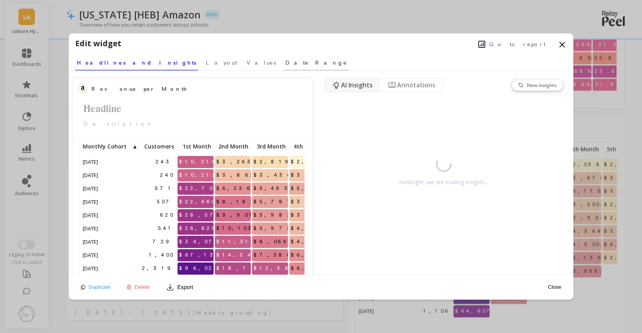
click at [285, 63] on span "Date Range" at bounding box center [316, 63] width 62 height 8
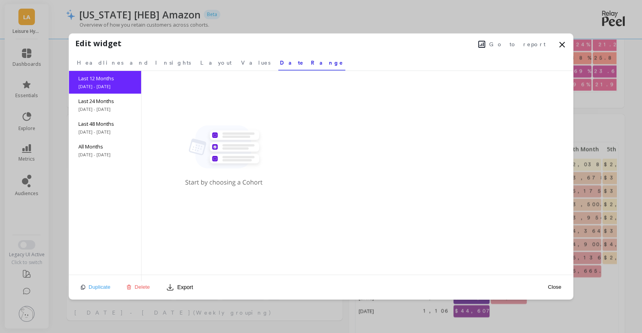
click at [138, 61] on nav "Headlines and Insights Layout Values Date Range" at bounding box center [321, 62] width 492 height 18
click at [200, 62] on span "Layout" at bounding box center [215, 63] width 31 height 8
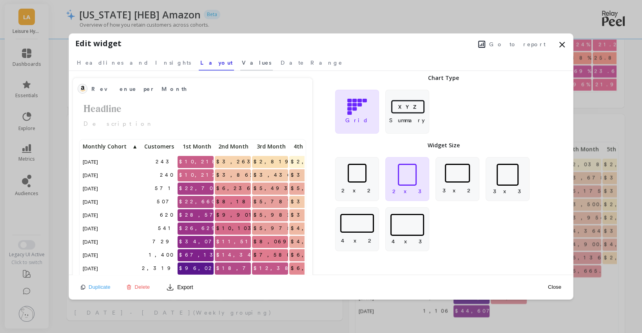
click at [242, 62] on span "Values" at bounding box center [256, 63] width 29 height 8
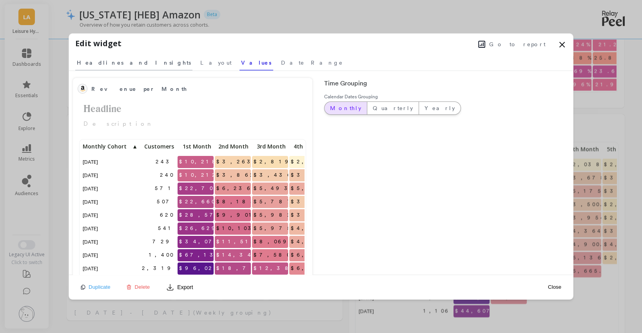
click at [110, 65] on span "Headlines and Insights" at bounding box center [134, 63] width 114 height 8
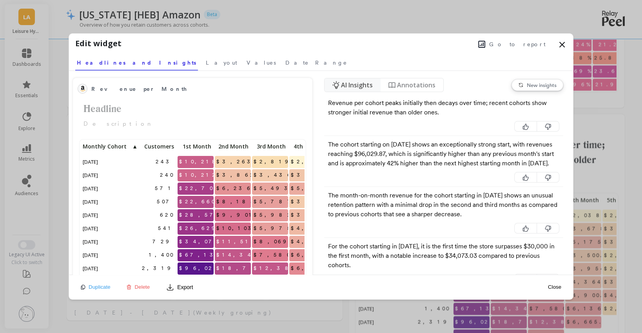
click at [566, 41] on icon at bounding box center [561, 44] width 9 height 9
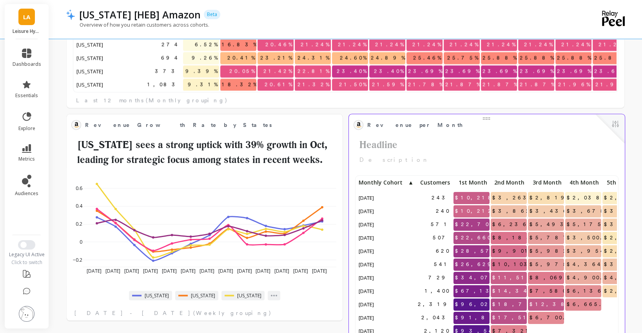
click at [619, 124] on button at bounding box center [615, 124] width 9 height 11
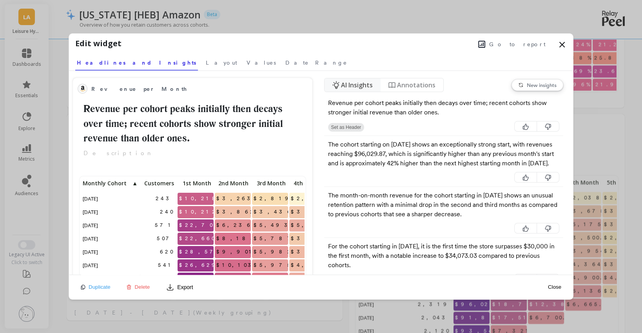
click at [138, 282] on div "Duplicate Delete Export" at bounding box center [137, 287] width 118 height 13
click at [145, 287] on span "Delete" at bounding box center [142, 287] width 15 height 6
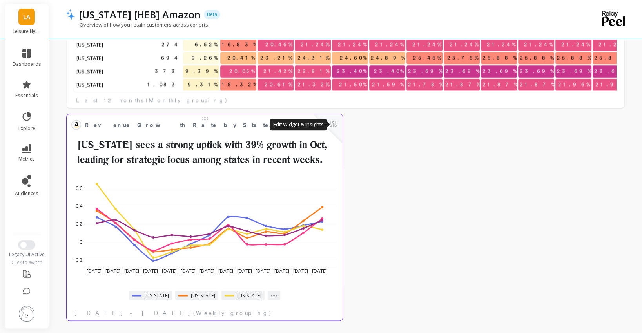
click at [331, 124] on button at bounding box center [333, 124] width 9 height 11
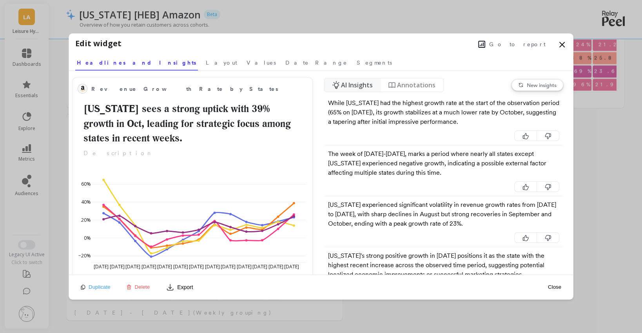
click at [138, 291] on div "Duplicate Delete Export" at bounding box center [137, 287] width 118 height 13
click at [139, 287] on span "Delete" at bounding box center [142, 287] width 15 height 6
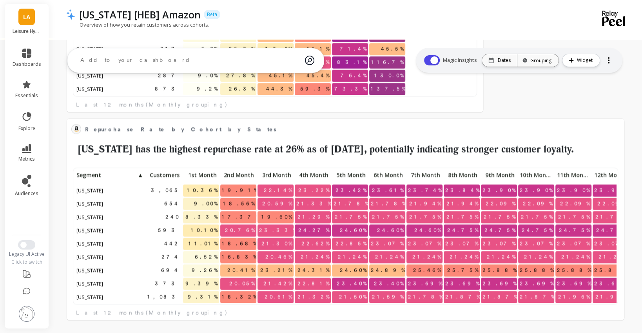
click at [125, 49] on div at bounding box center [196, 61] width 256 height 25
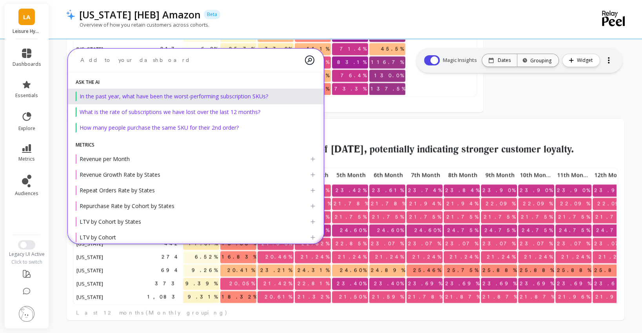
click at [125, 56] on textarea at bounding box center [189, 60] width 231 height 21
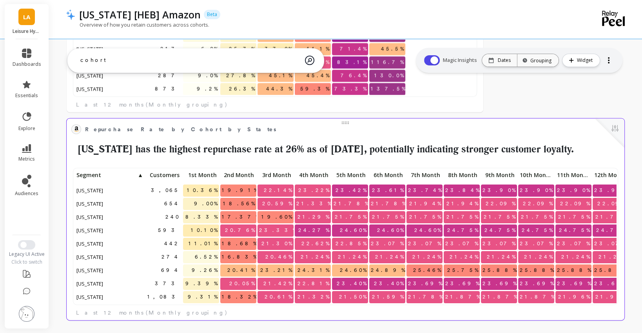
click at [409, 124] on span "Repurchase Rate by Cohort by States" at bounding box center [340, 129] width 510 height 11
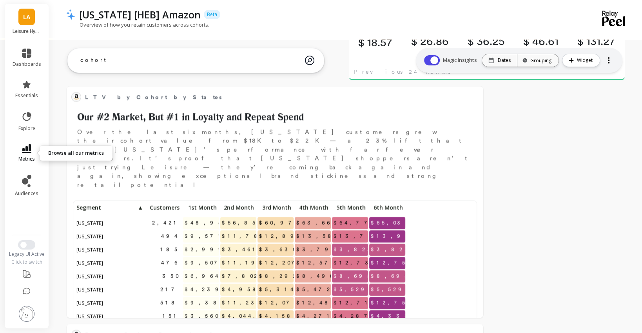
click at [30, 154] on link "metrics" at bounding box center [27, 153] width 29 height 18
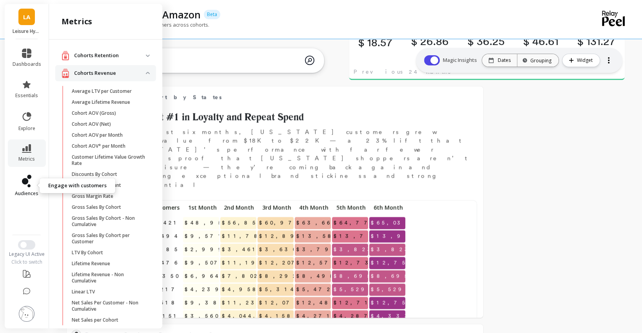
click at [29, 176] on icon at bounding box center [29, 177] width 4 height 4
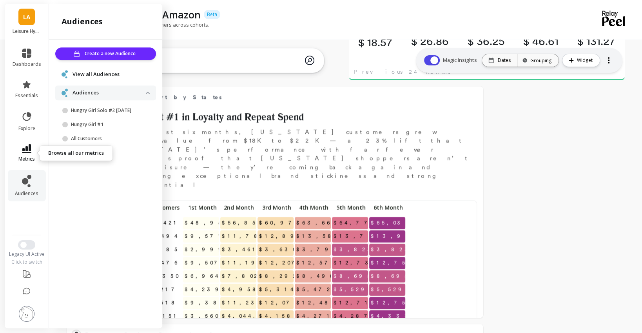
click at [35, 146] on link "metrics" at bounding box center [27, 153] width 29 height 18
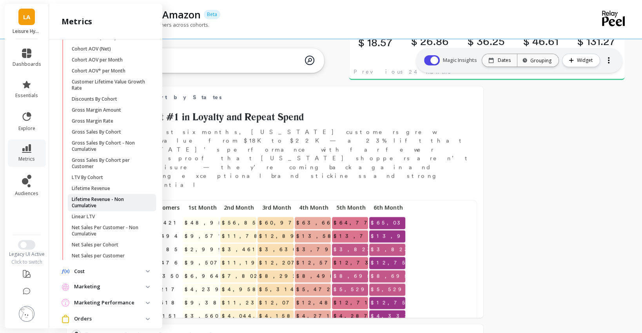
scroll to position [77, 0]
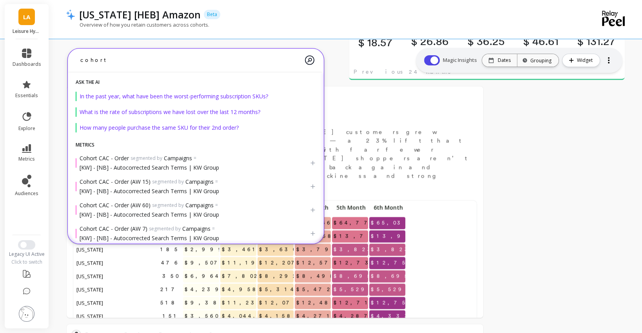
click at [203, 61] on textarea "cohort" at bounding box center [189, 60] width 231 height 21
click at [201, 61] on textarea "cohort" at bounding box center [189, 60] width 231 height 21
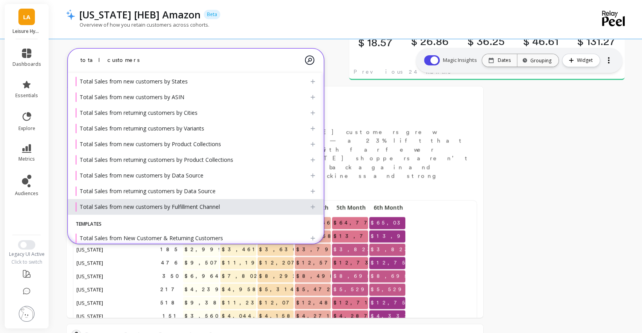
scroll to position [245, 0]
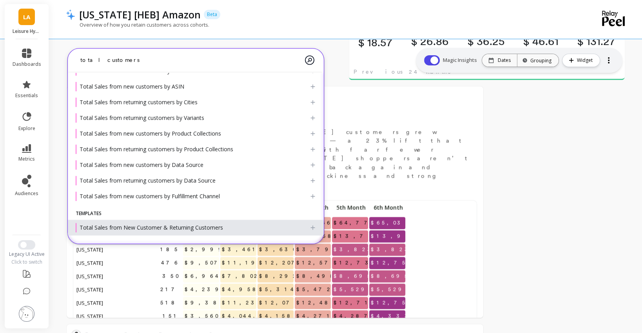
type textarea "total customers"
click at [200, 231] on div "Total Sales from New Customer & Returning Customers" at bounding box center [193, 227] width 234 height 9
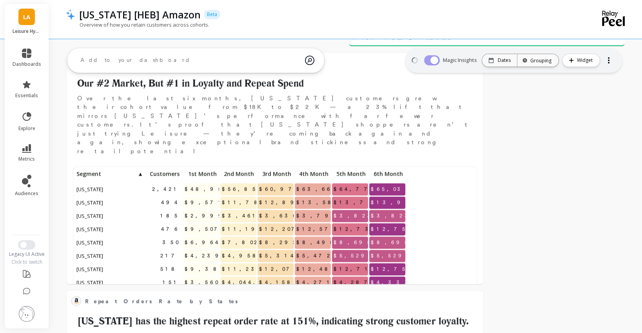
scroll to position [311, 0]
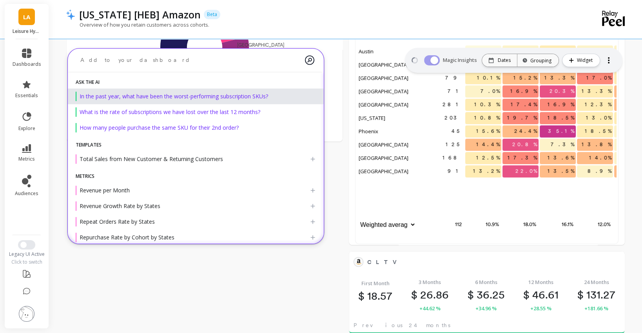
click at [127, 62] on textarea at bounding box center [189, 60] width 231 height 21
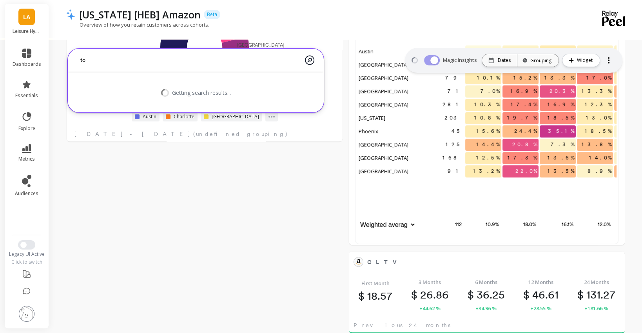
type textarea "t"
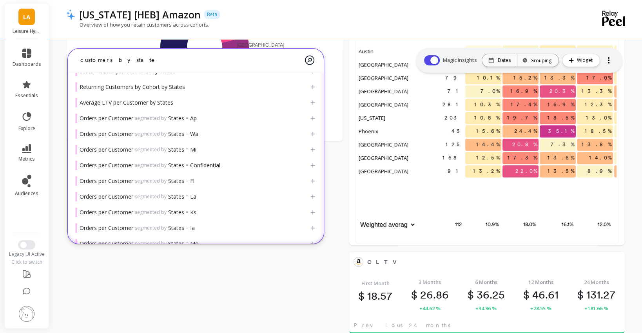
scroll to position [229, 0]
click at [81, 59] on textarea "customers by state" at bounding box center [189, 60] width 231 height 21
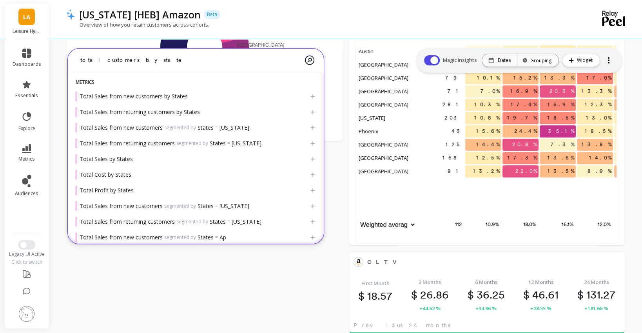
scroll to position [64, 0]
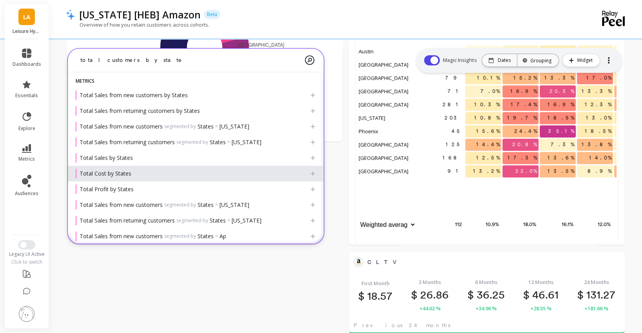
type textarea "total customers by state"
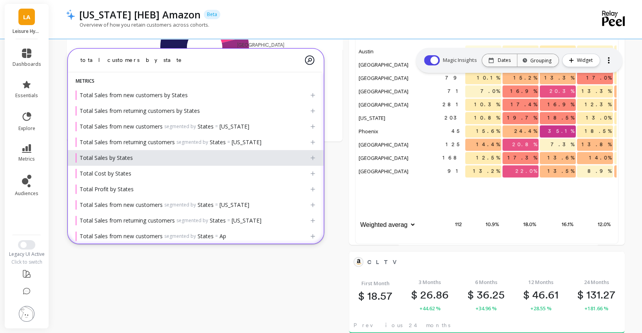
click at [131, 158] on span "Total Sales by States" at bounding box center [106, 157] width 53 height 7
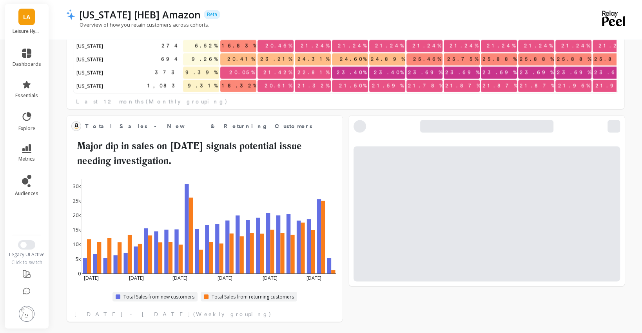
scroll to position [1191, 0]
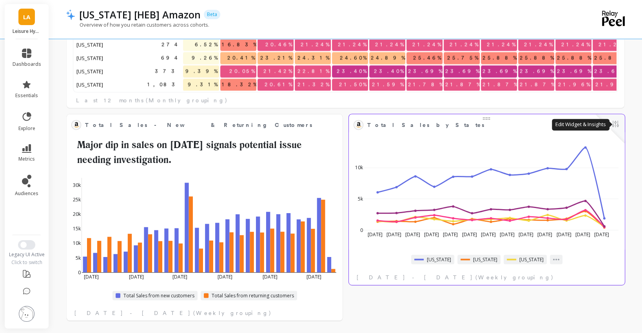
click at [614, 127] on button at bounding box center [615, 124] width 9 height 11
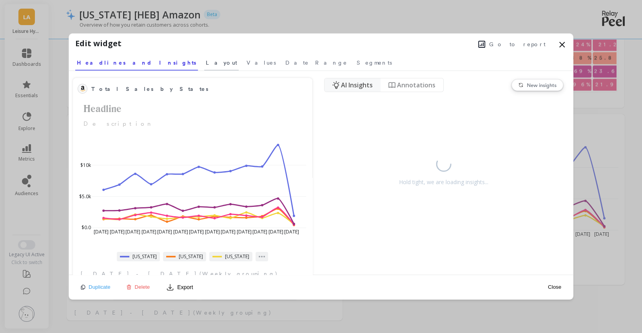
click at [206, 60] on span "Layout" at bounding box center [221, 63] width 31 height 8
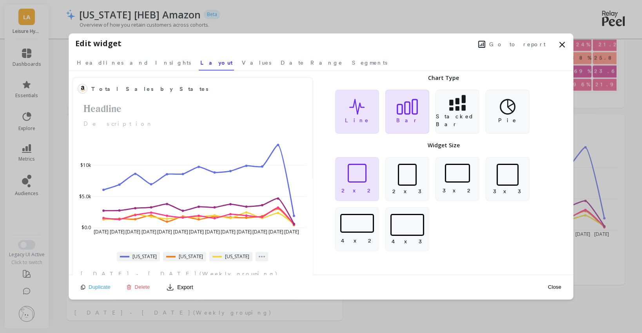
click at [412, 110] on icon at bounding box center [407, 107] width 21 height 16
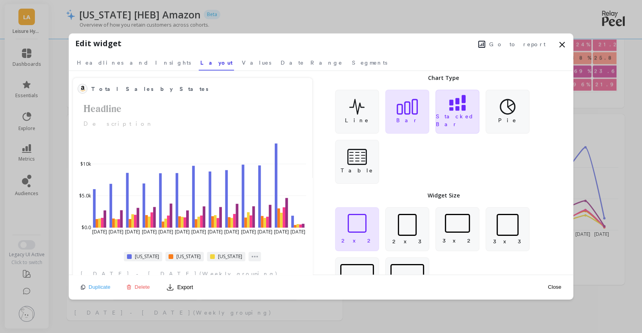
click at [453, 114] on div "Stacked Bar" at bounding box center [458, 112] width 44 height 44
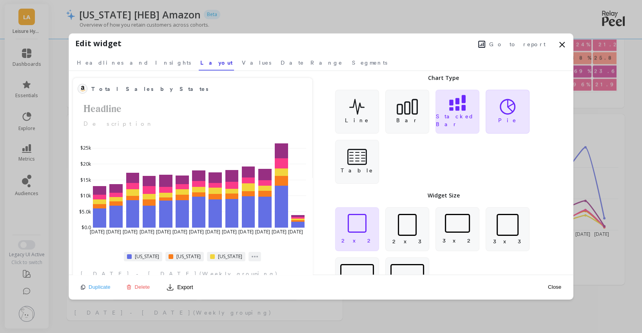
click at [495, 114] on div "Pie" at bounding box center [508, 112] width 44 height 44
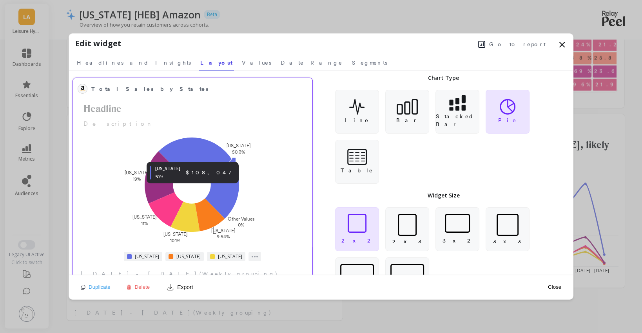
scroll to position [137, 401]
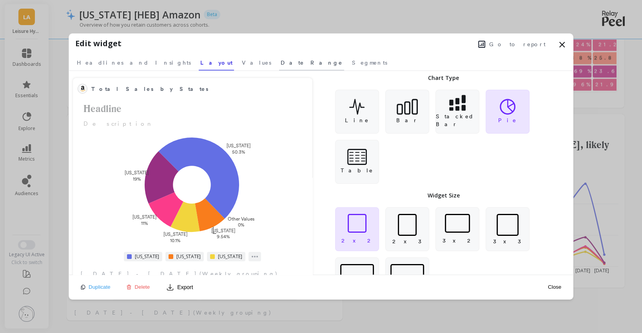
click at [281, 66] on span "Date Range" at bounding box center [312, 63] width 62 height 8
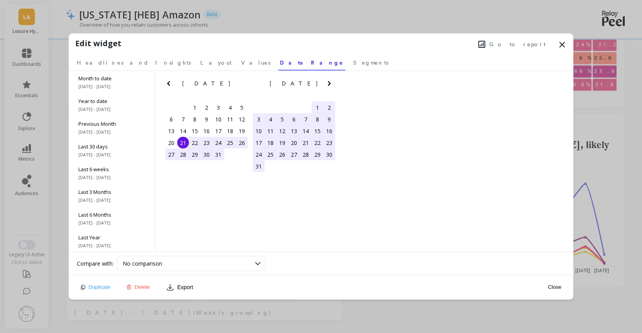
click at [564, 49] on icon at bounding box center [561, 44] width 9 height 9
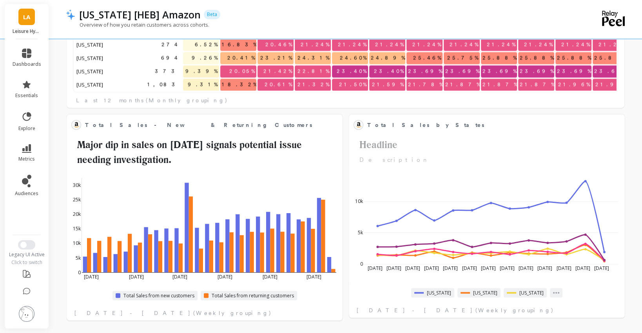
scroll to position [0, 0]
